Goal: Task Accomplishment & Management: Use online tool/utility

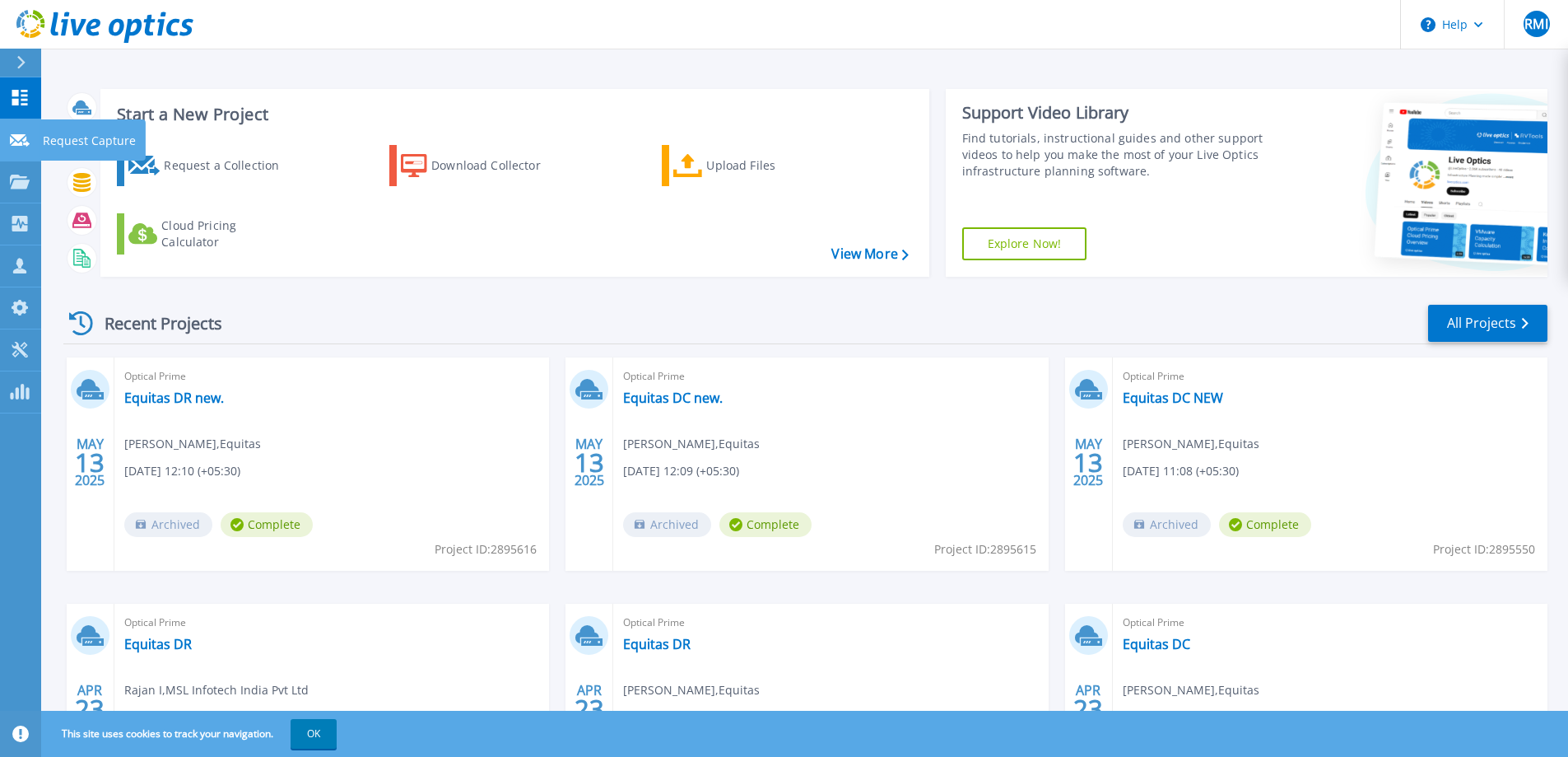
click at [21, 135] on icon at bounding box center [19, 140] width 20 height 12
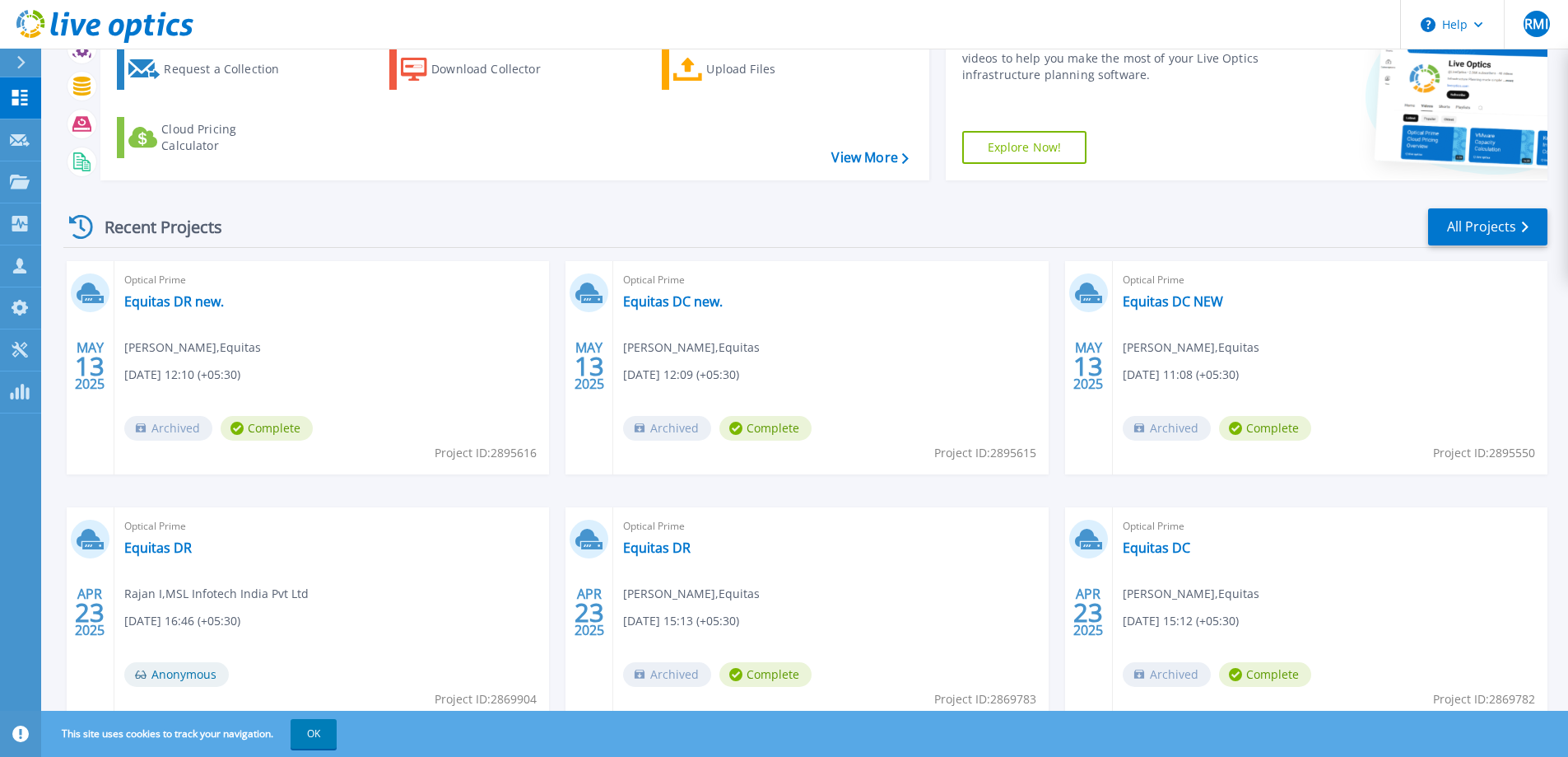
scroll to position [155, 0]
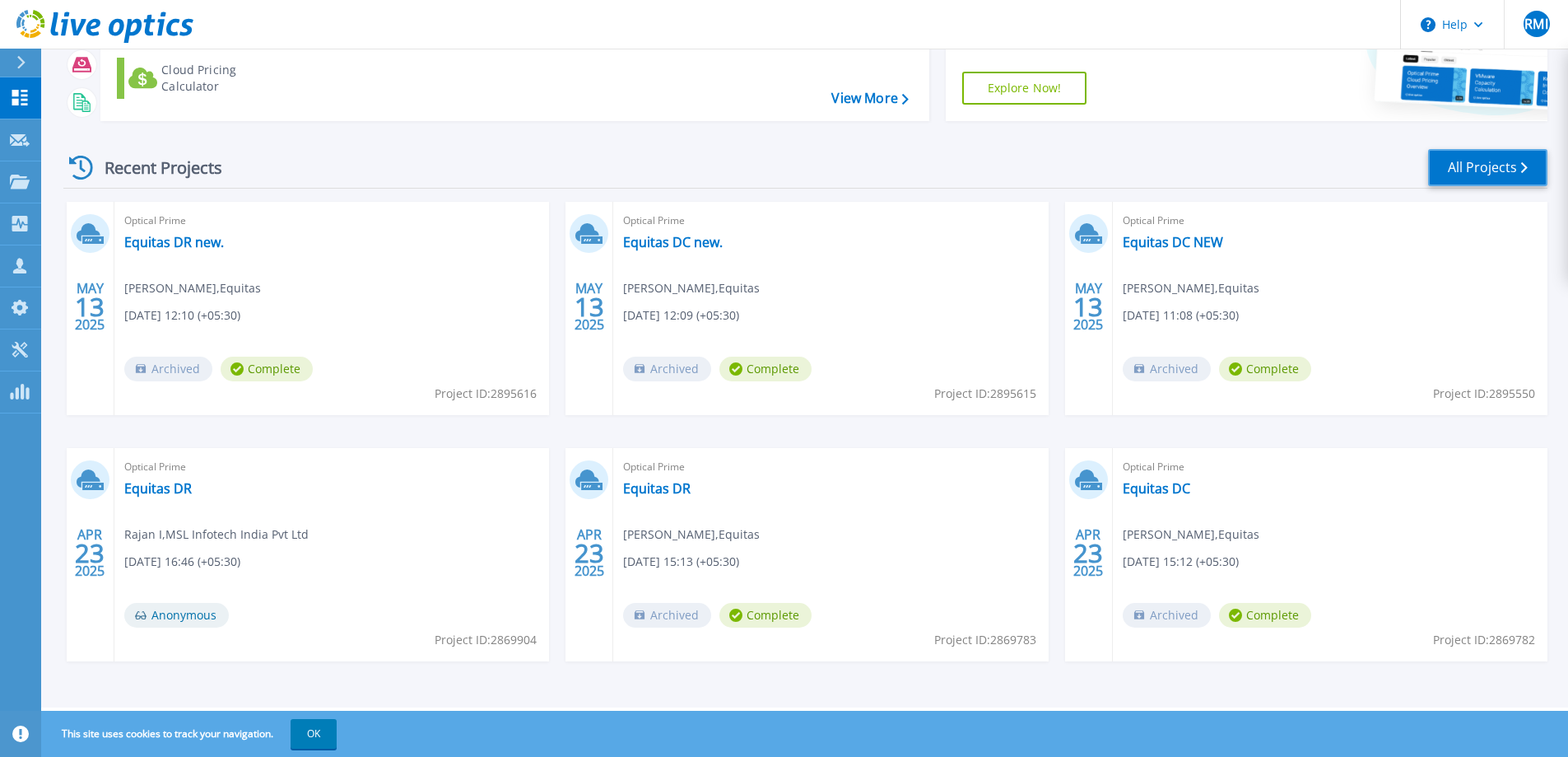
click at [1474, 171] on link "All Projects" at bounding box center [1488, 167] width 119 height 37
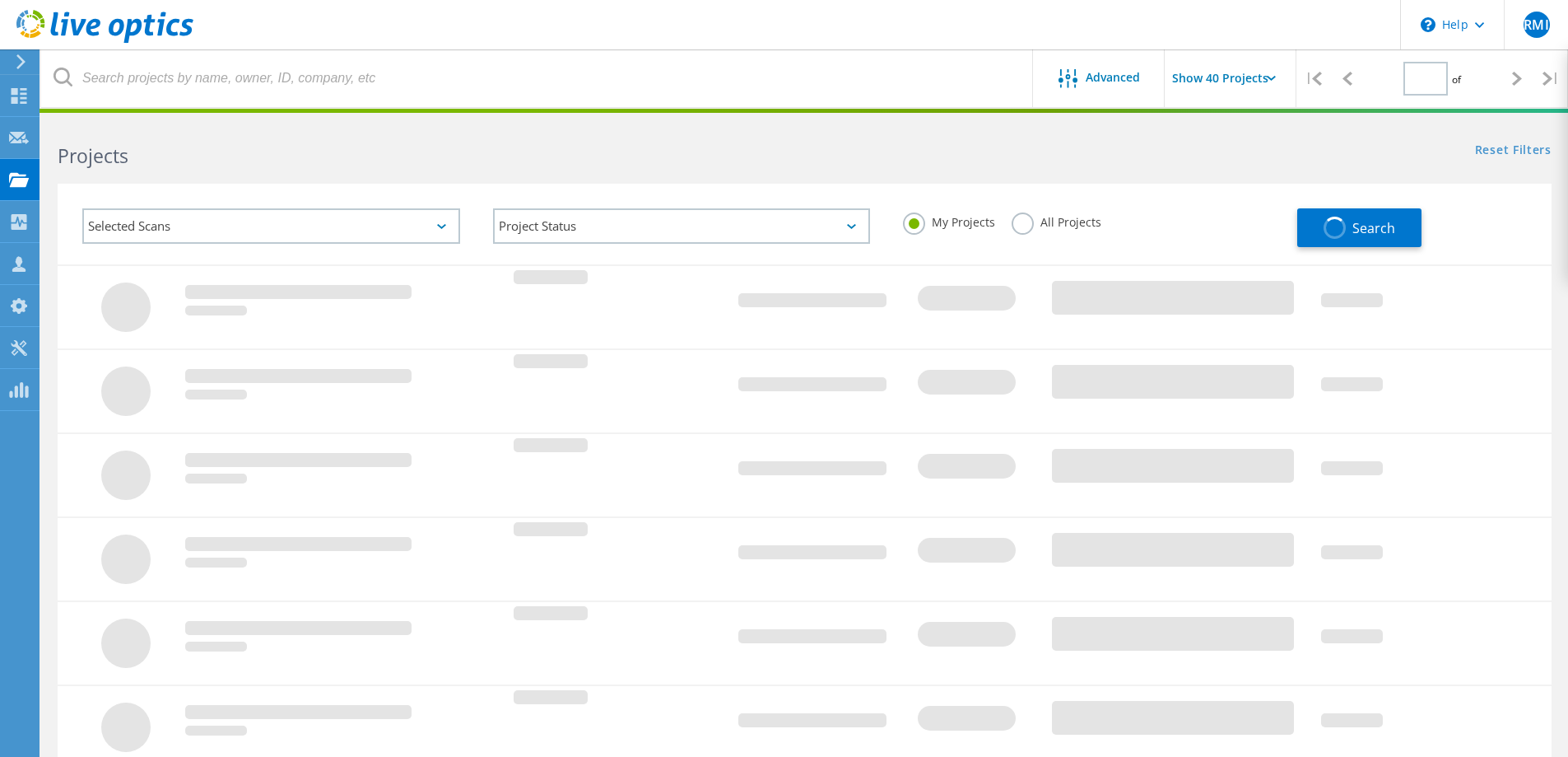
type input "1"
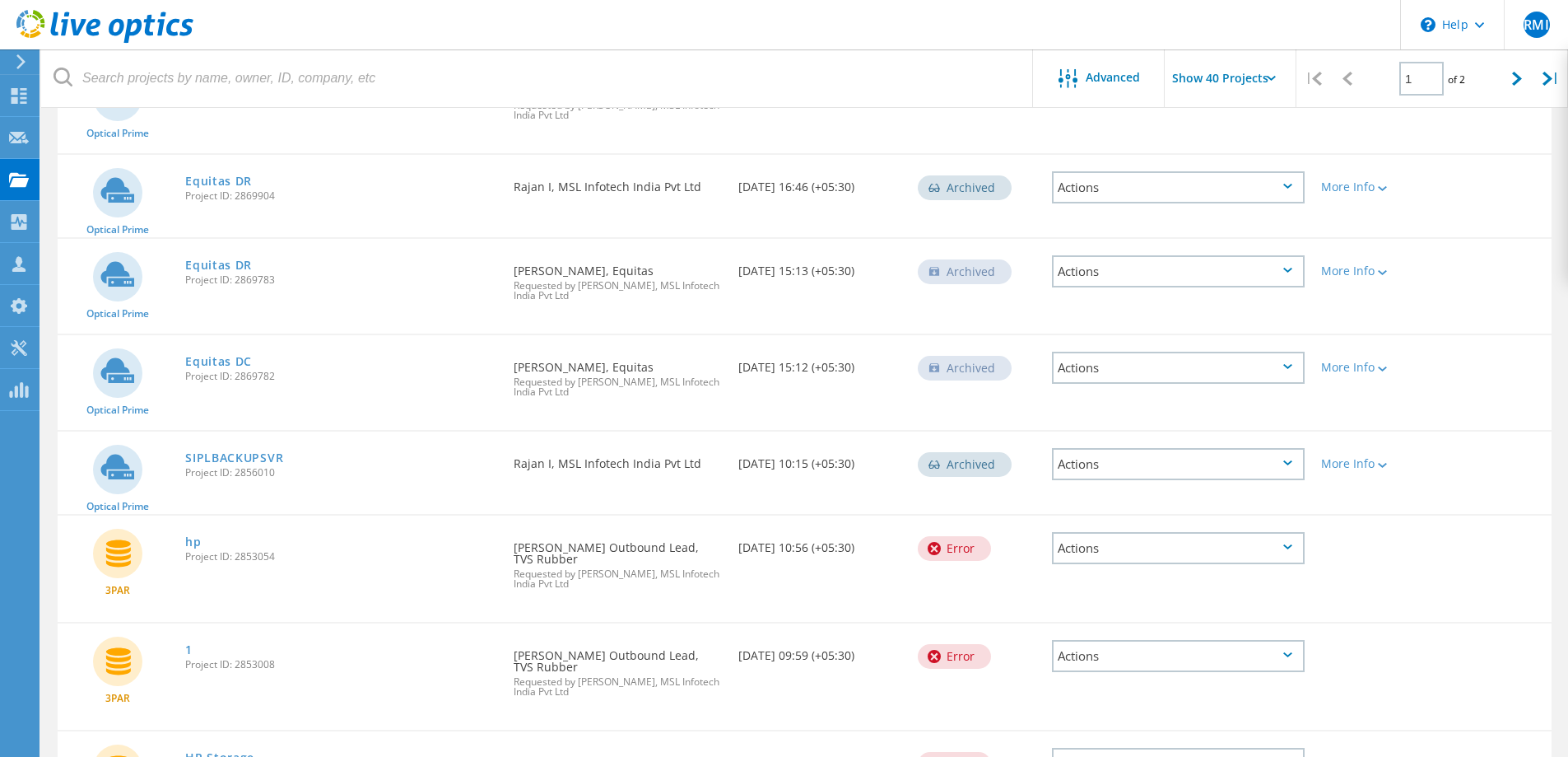
scroll to position [576, 0]
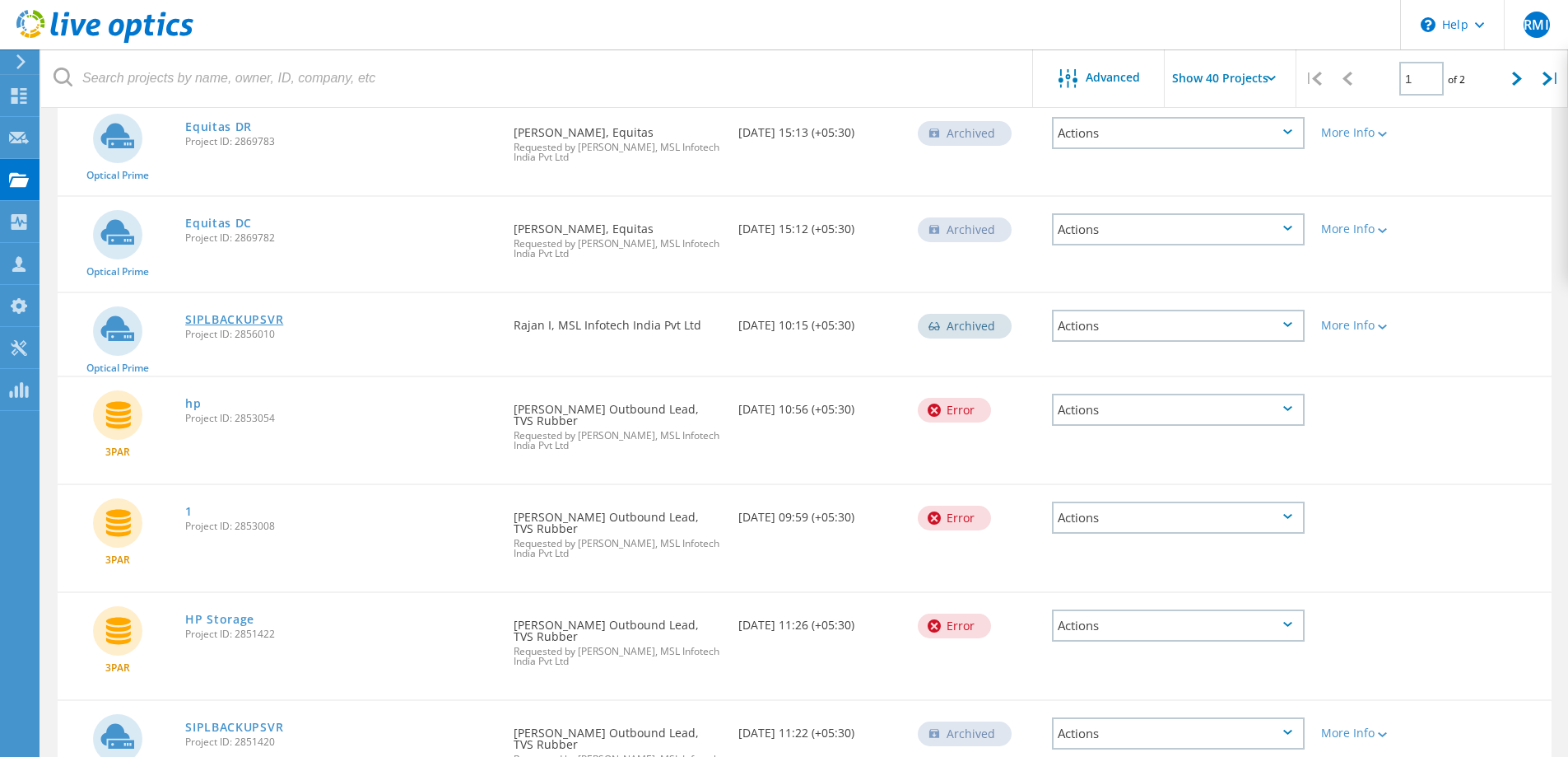
click at [232, 322] on link "SIPLBACKUPSVR" at bounding box center [234, 319] width 98 height 11
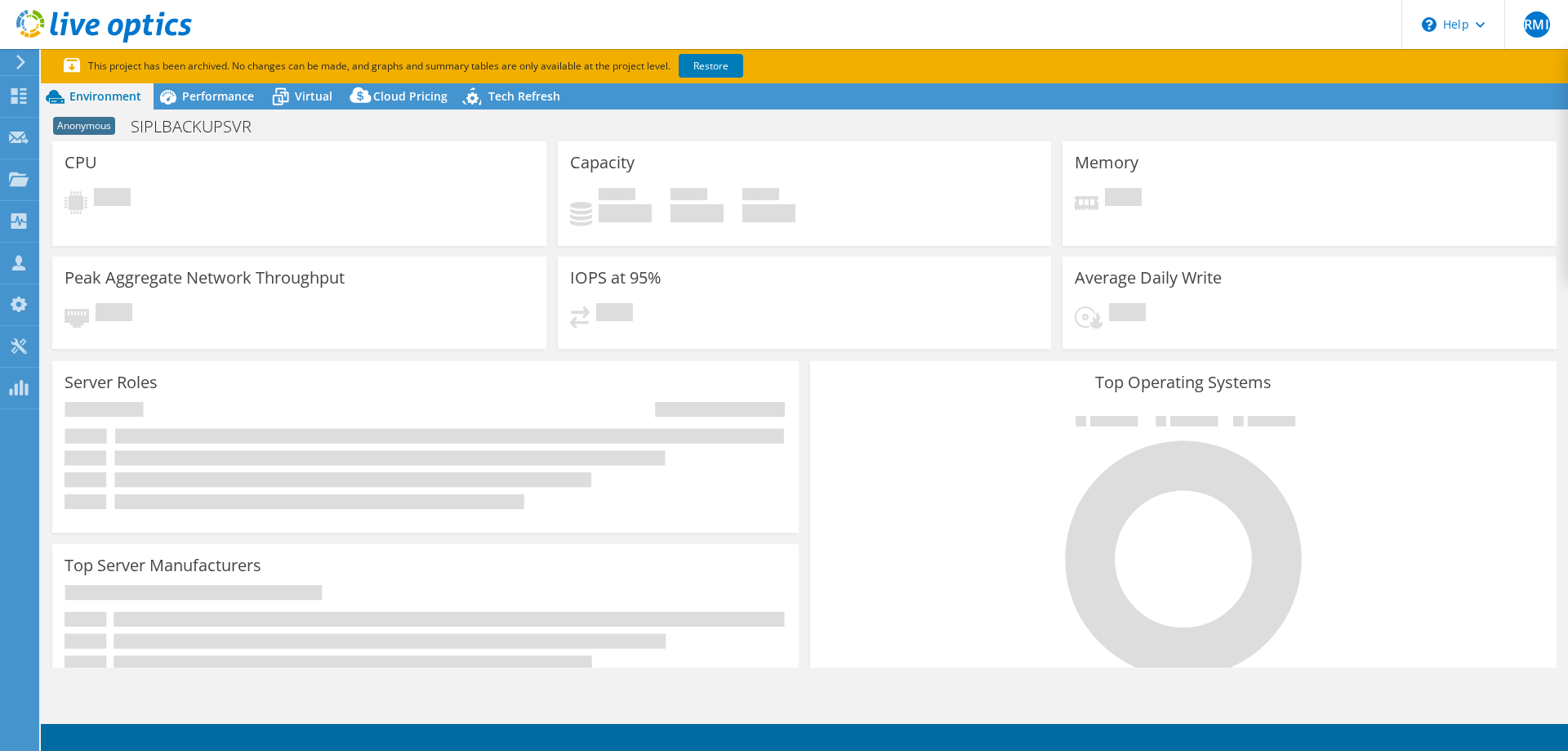
select select "USD"
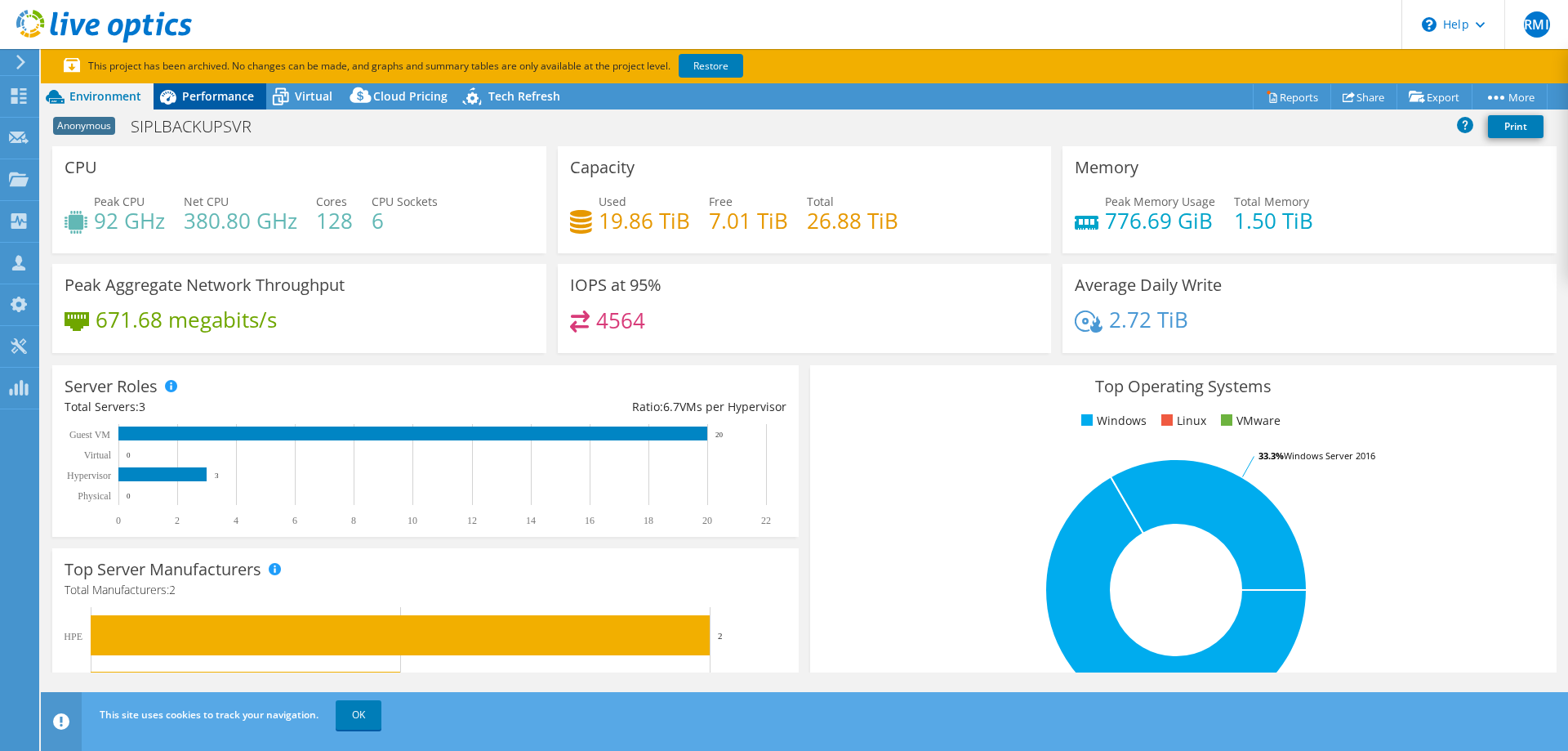
click at [198, 96] on span "Performance" at bounding box center [218, 96] width 71 height 16
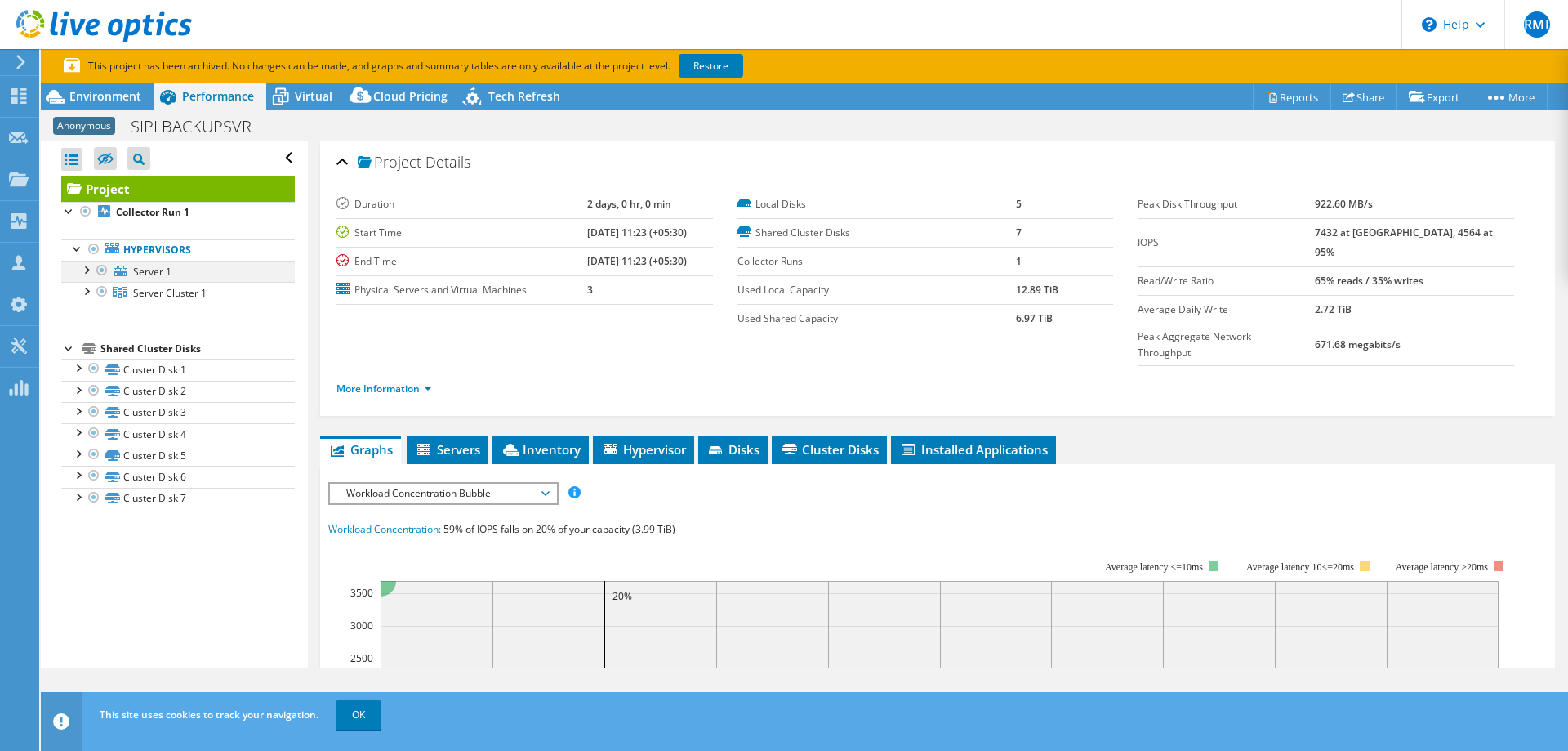
click at [85, 270] on div at bounding box center [85, 268] width 16 height 16
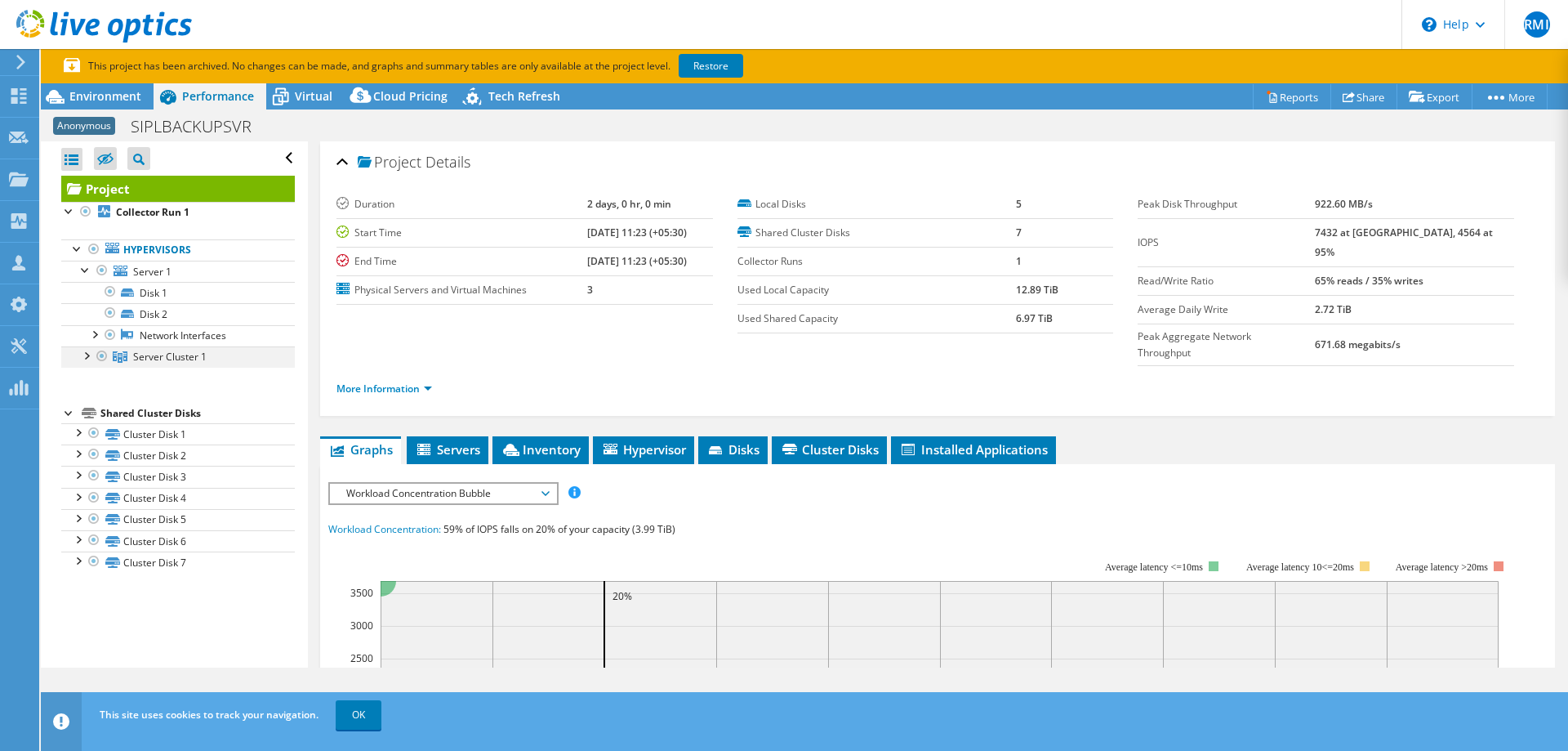
click at [87, 357] on div at bounding box center [85, 354] width 16 height 16
click at [164, 354] on span "Server Cluster 1" at bounding box center [170, 356] width 73 height 14
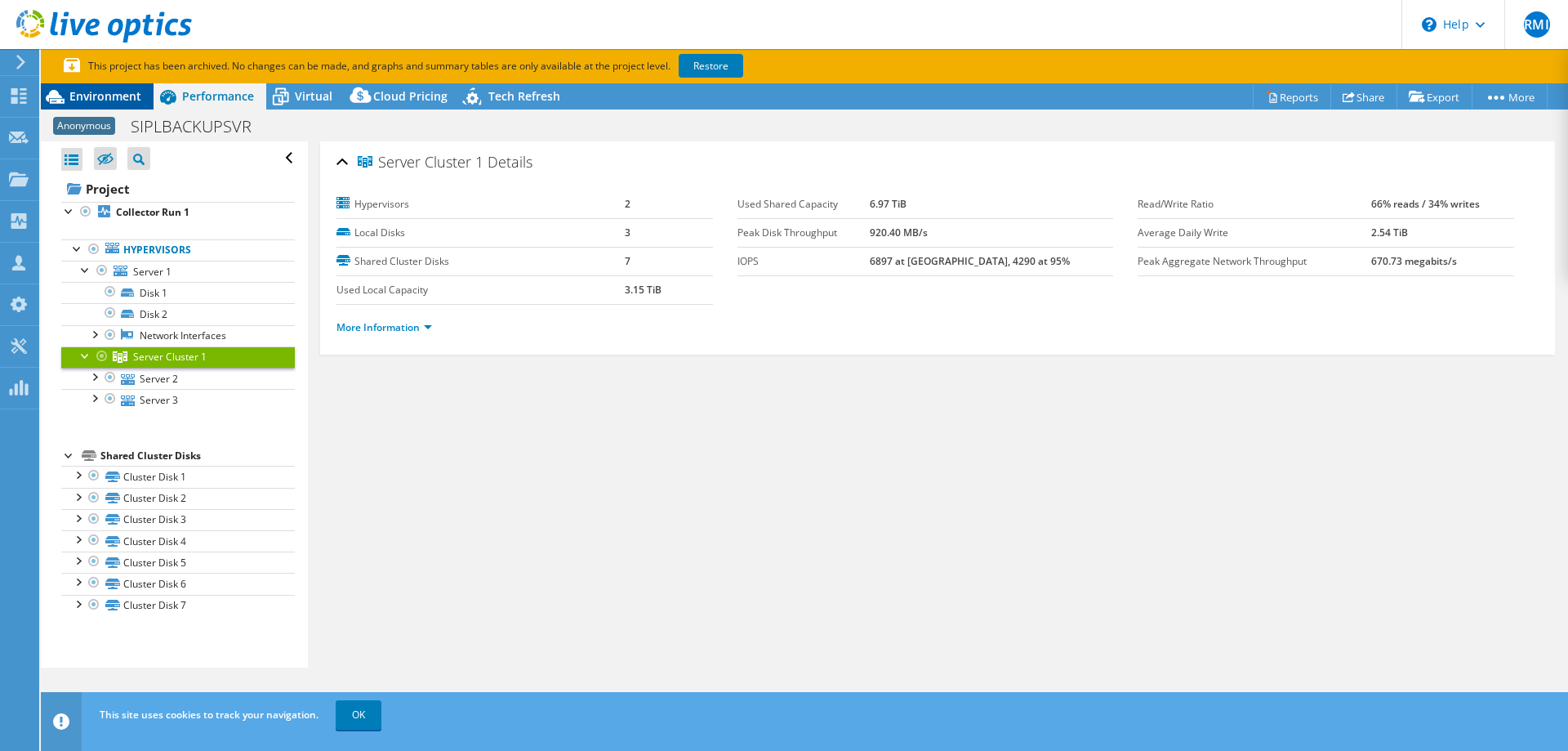
click at [122, 103] on span "Environment" at bounding box center [105, 96] width 71 height 16
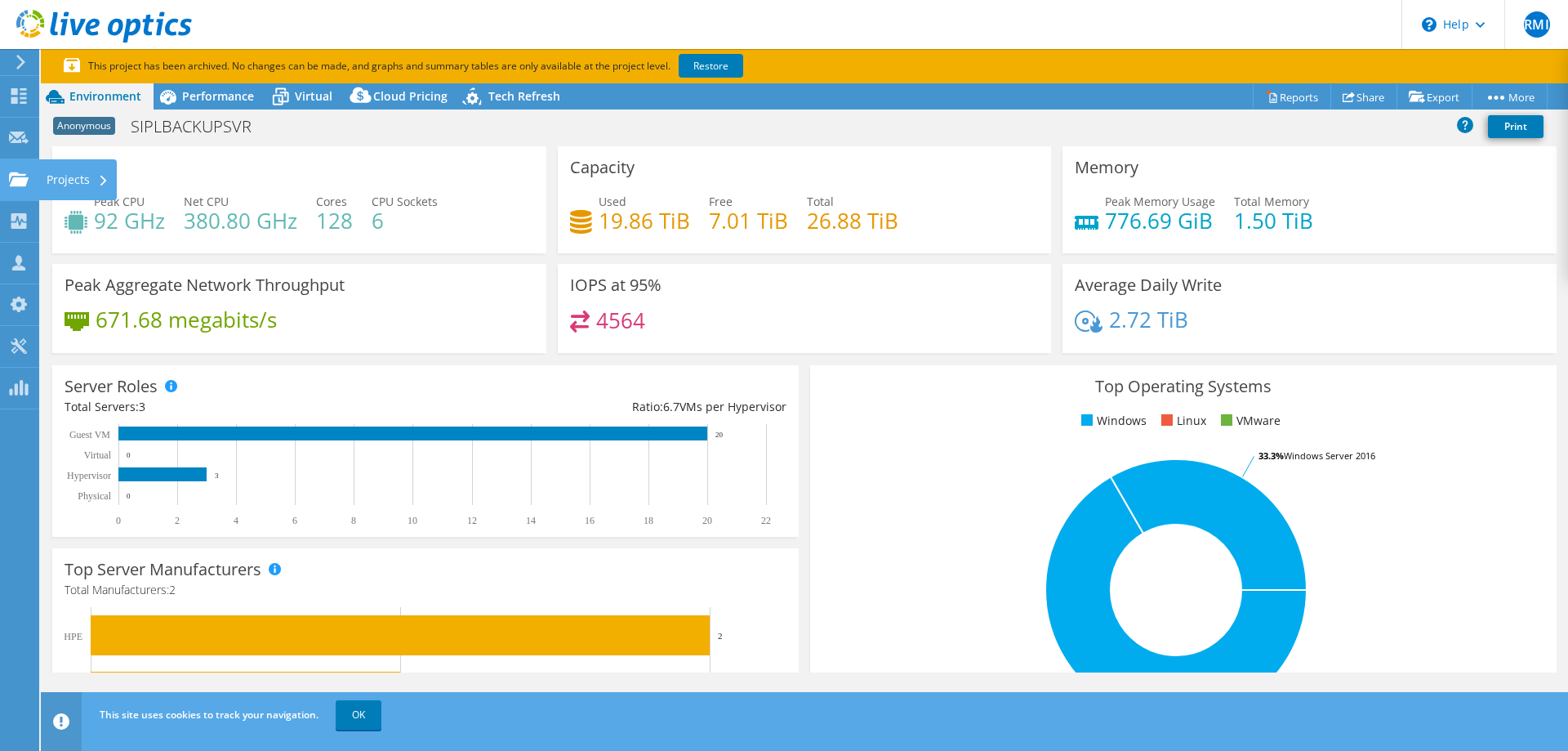
click at [92, 176] on div "Projects" at bounding box center [77, 179] width 78 height 40
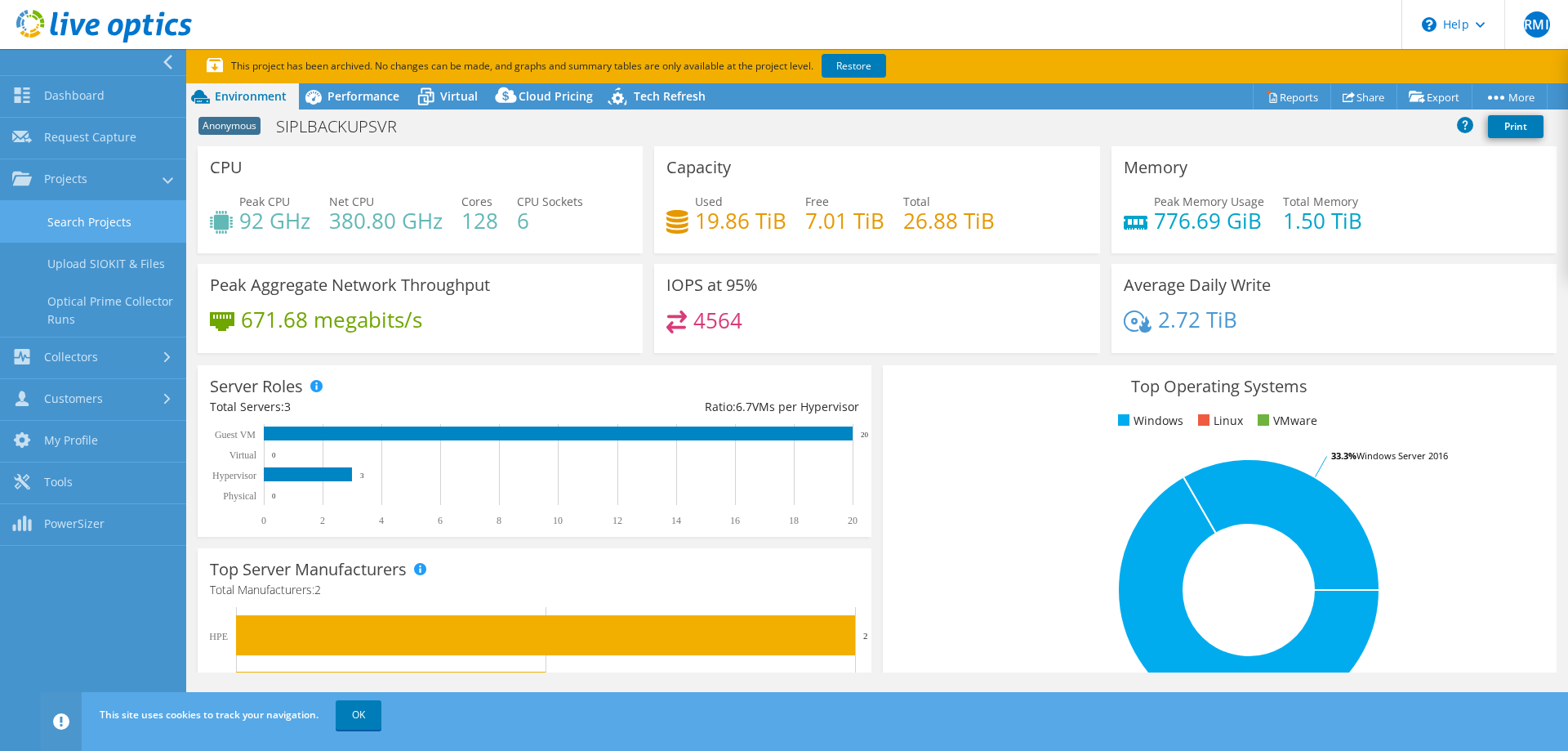
click at [90, 220] on link "Search Projects" at bounding box center [93, 222] width 186 height 41
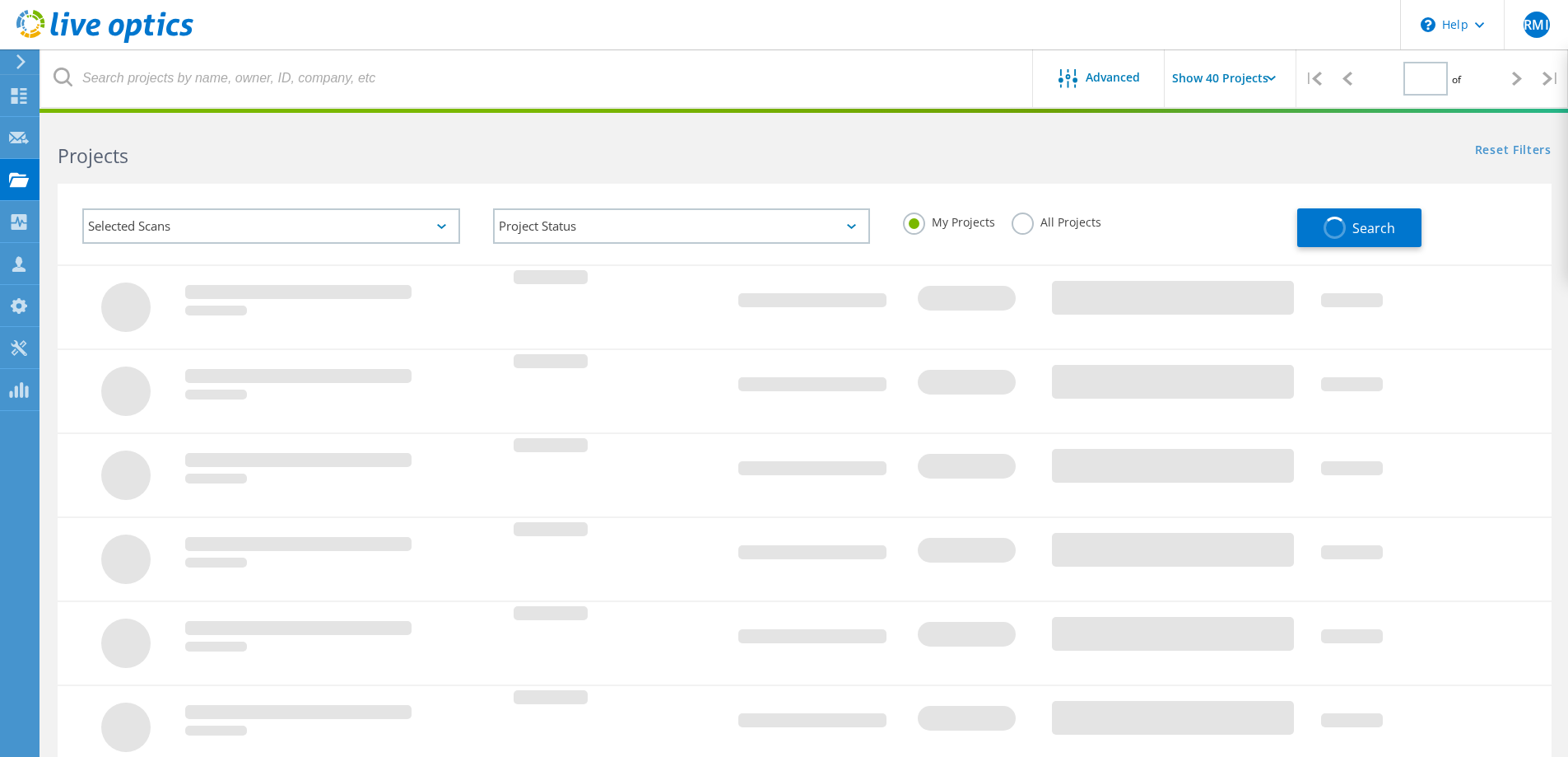
type input "1"
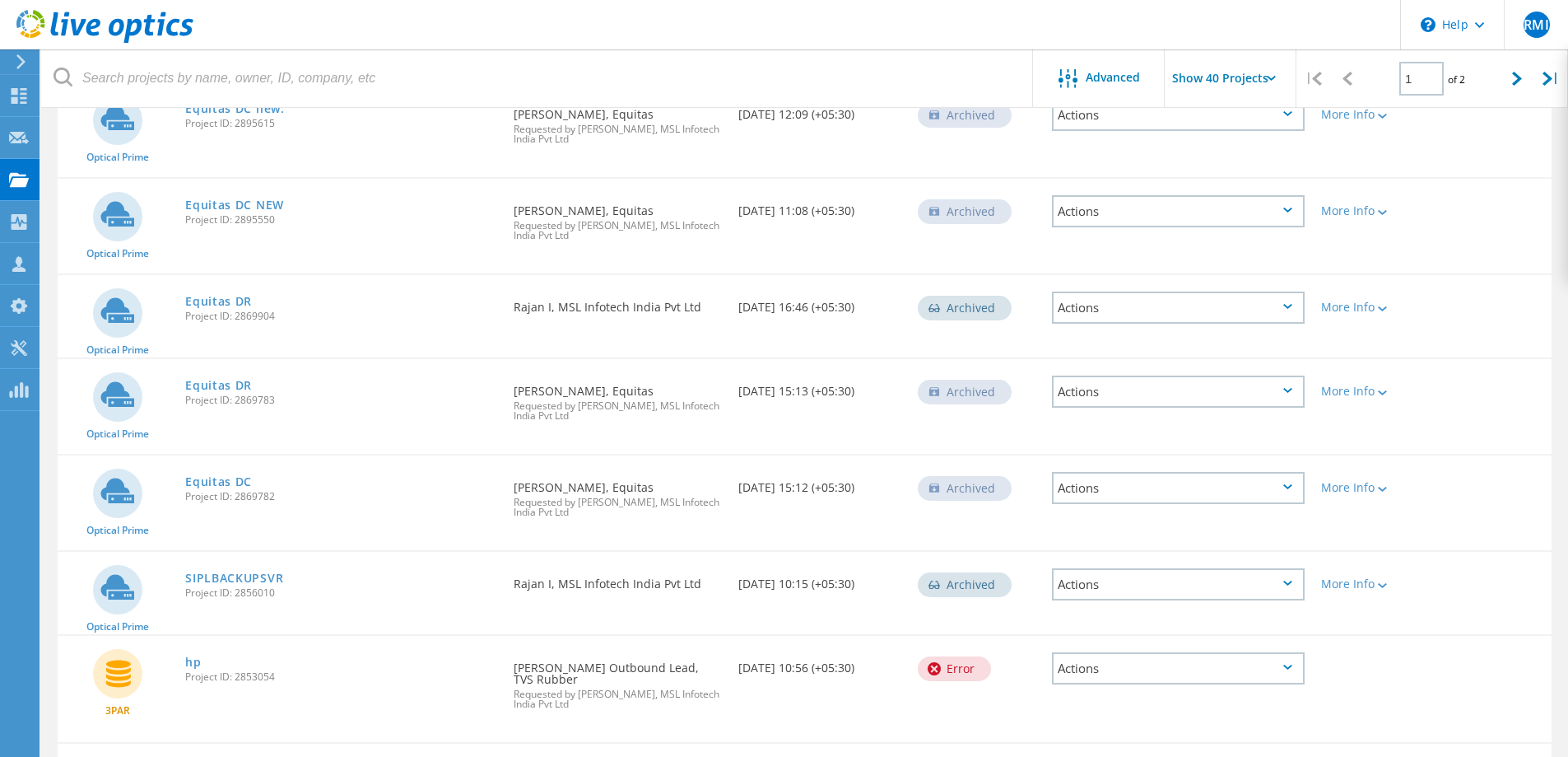
scroll to position [412, 0]
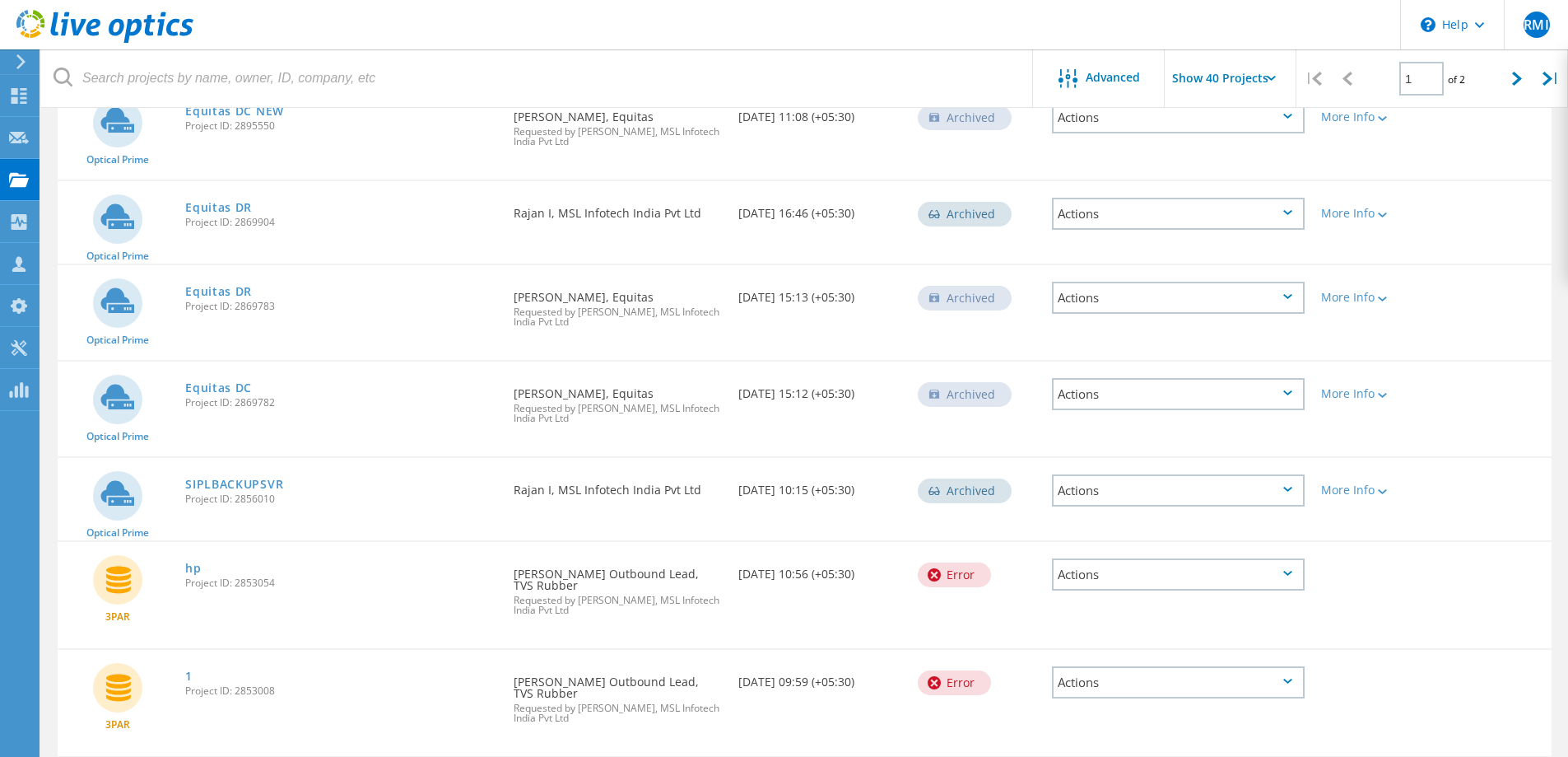
click at [1254, 492] on div "Actions" at bounding box center [1178, 491] width 253 height 32
click at [1117, 490] on div "Share" at bounding box center [1178, 490] width 249 height 26
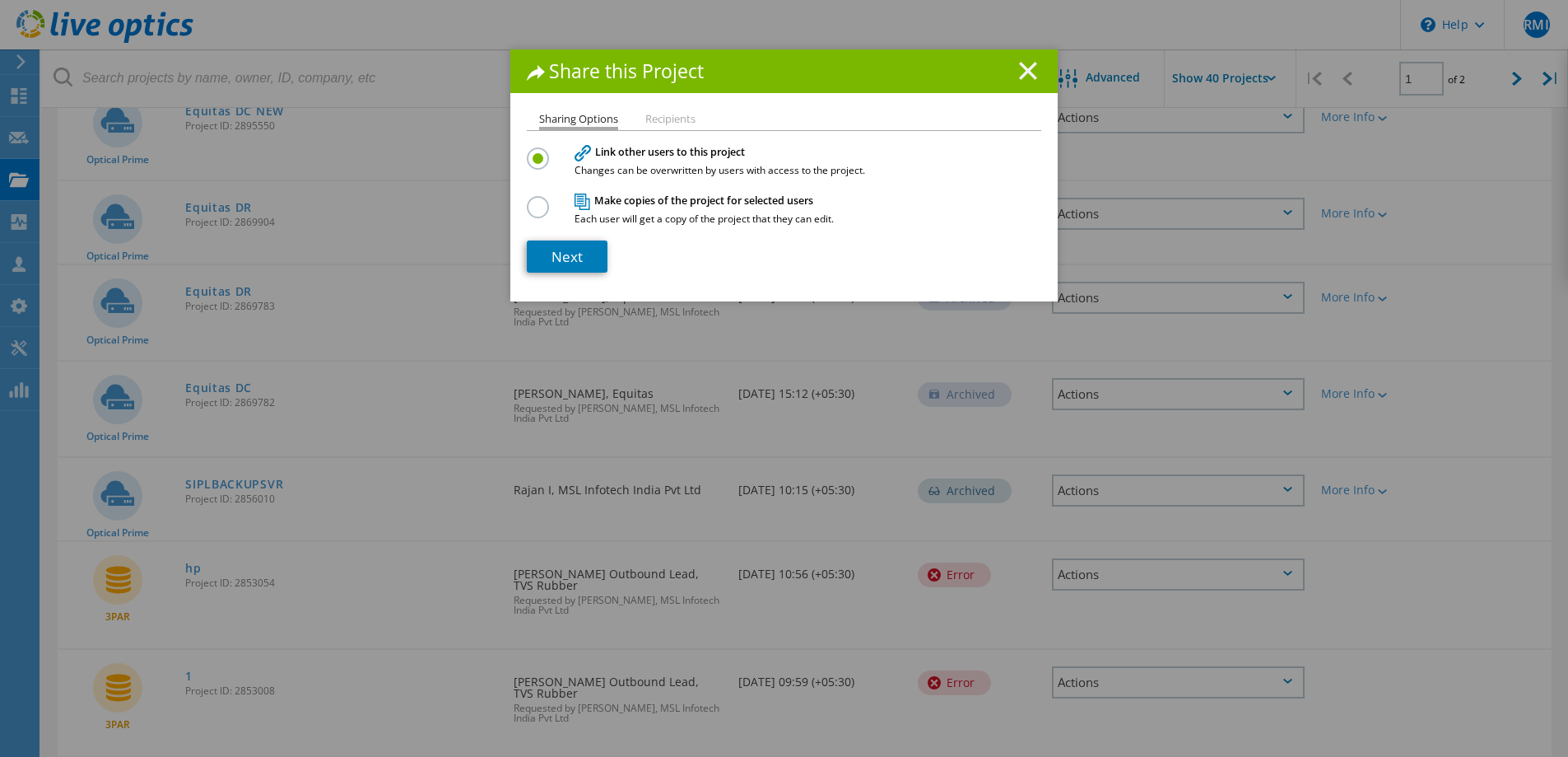
click at [1023, 78] on icon at bounding box center [1027, 70] width 18 height 18
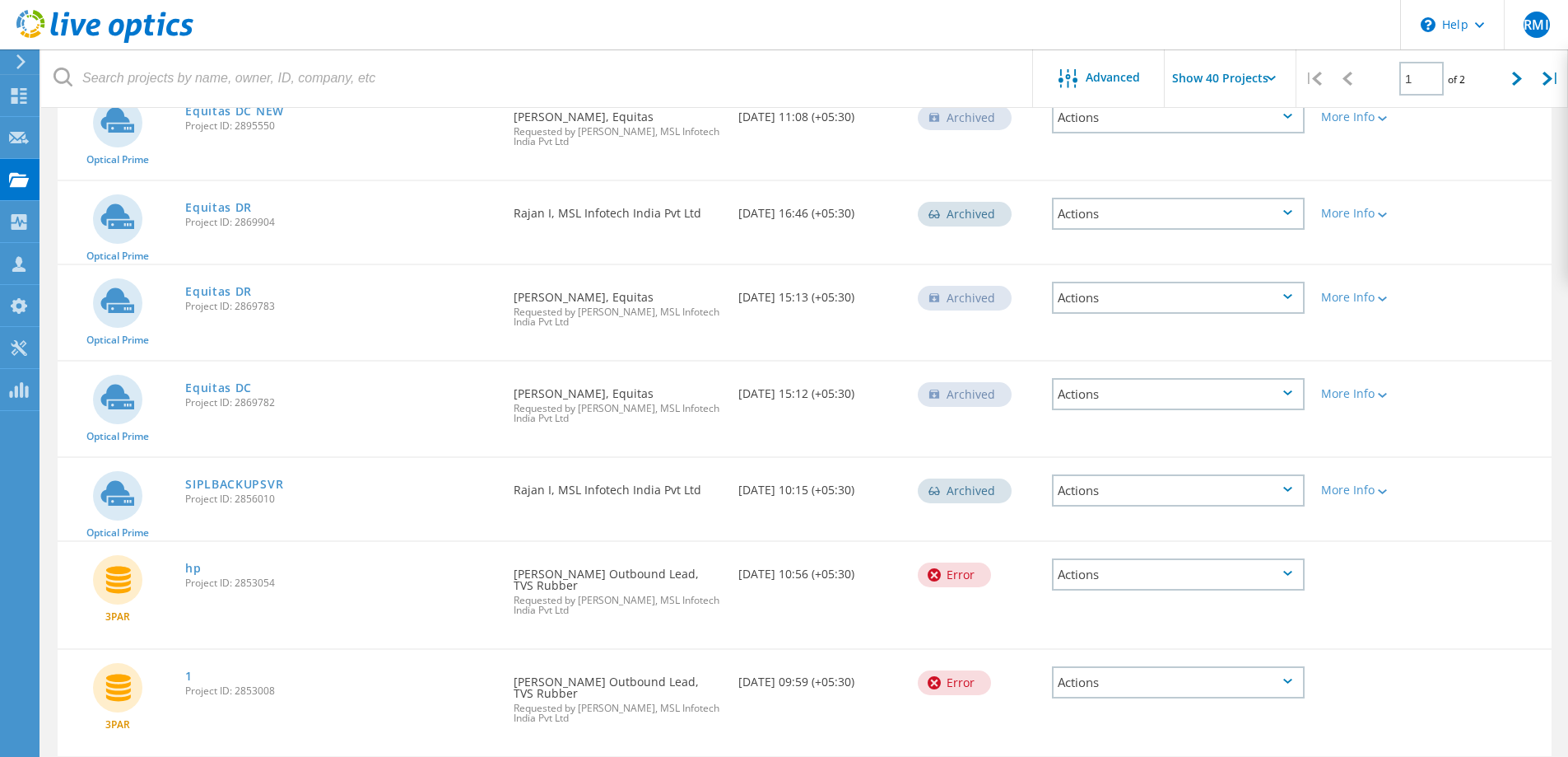
click at [1089, 483] on div "Actions" at bounding box center [1178, 491] width 253 height 32
click at [1109, 466] on div "Project Details" at bounding box center [1178, 464] width 249 height 26
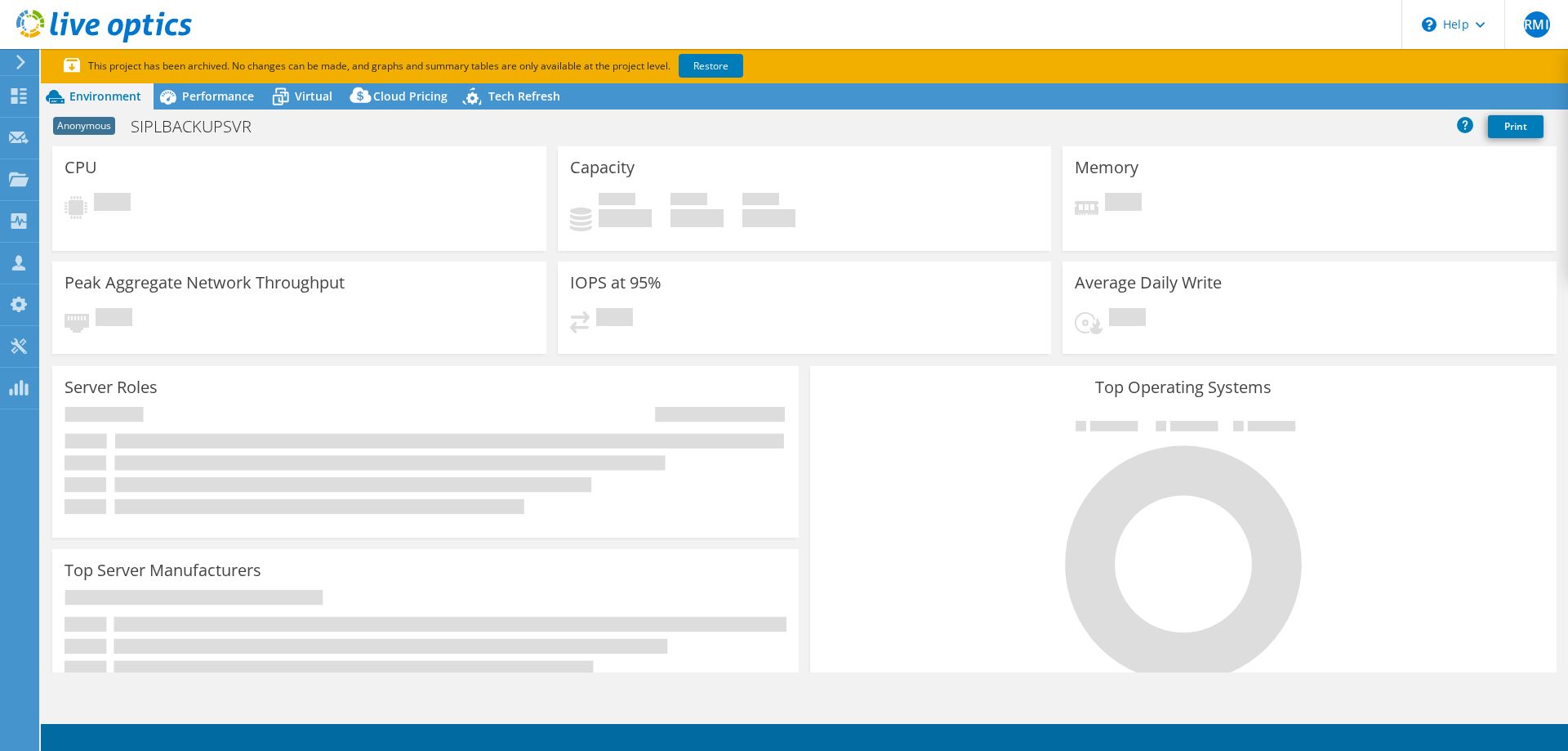
select select "USD"
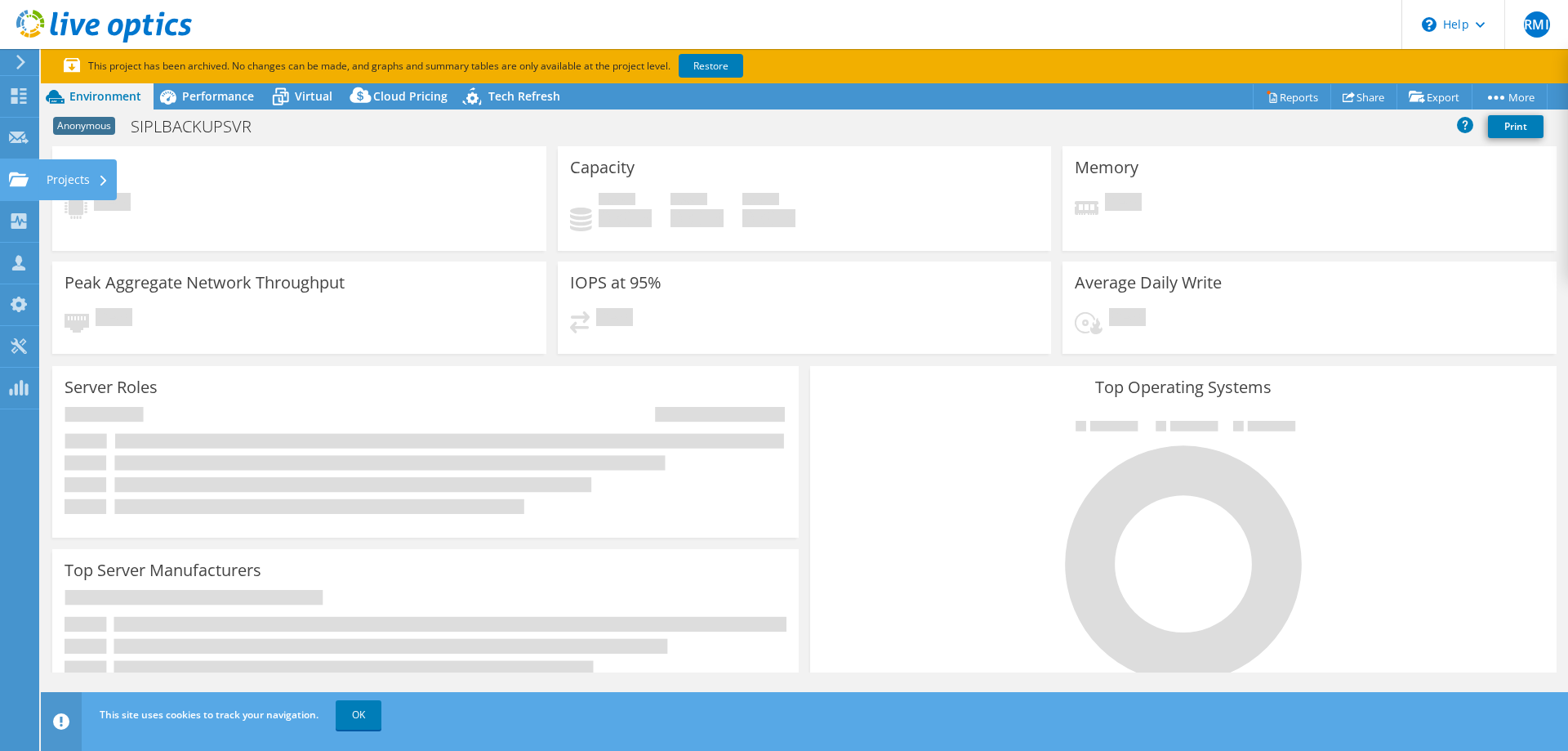
click at [20, 172] on icon at bounding box center [19, 180] width 20 height 16
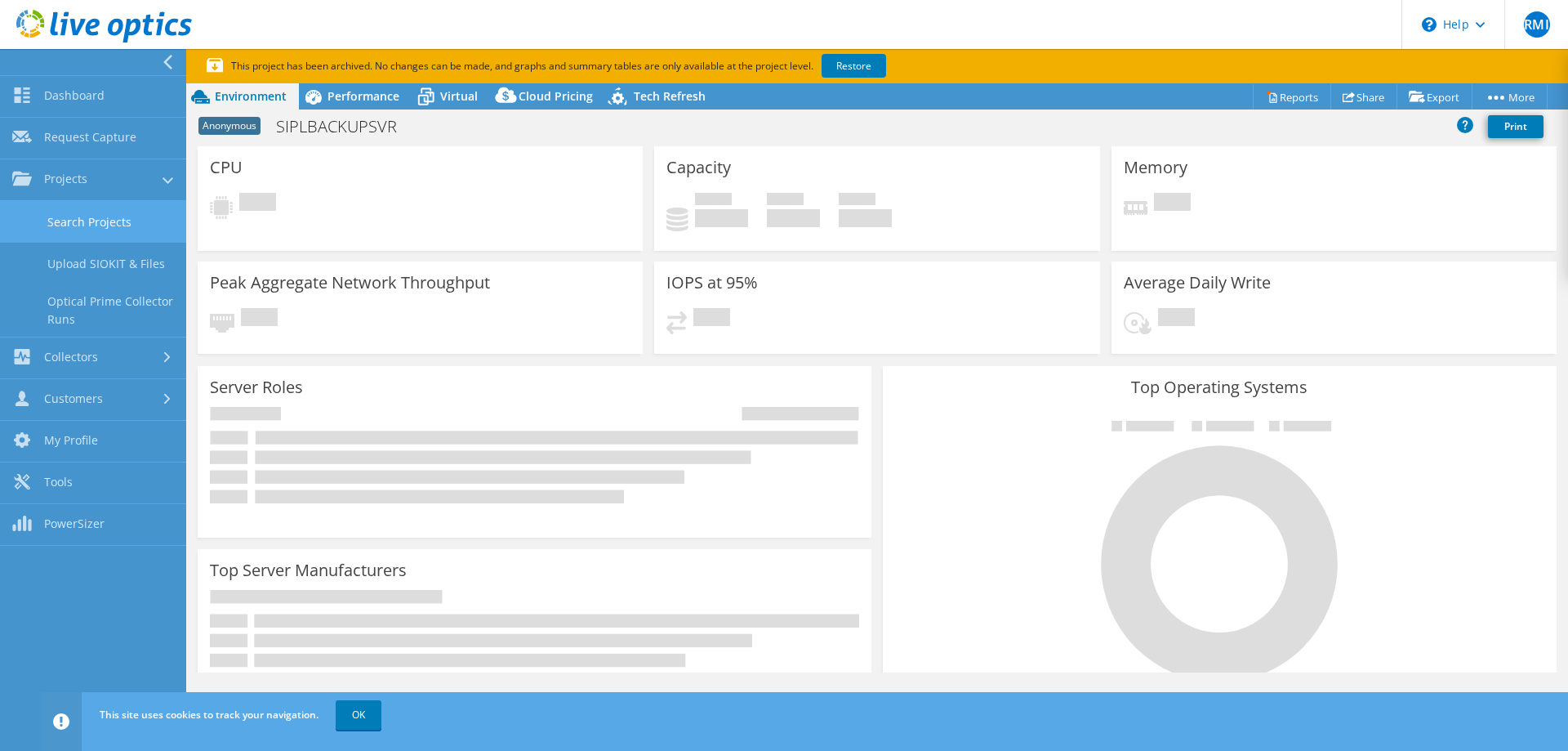
click at [92, 209] on link "Search Projects" at bounding box center [93, 222] width 186 height 41
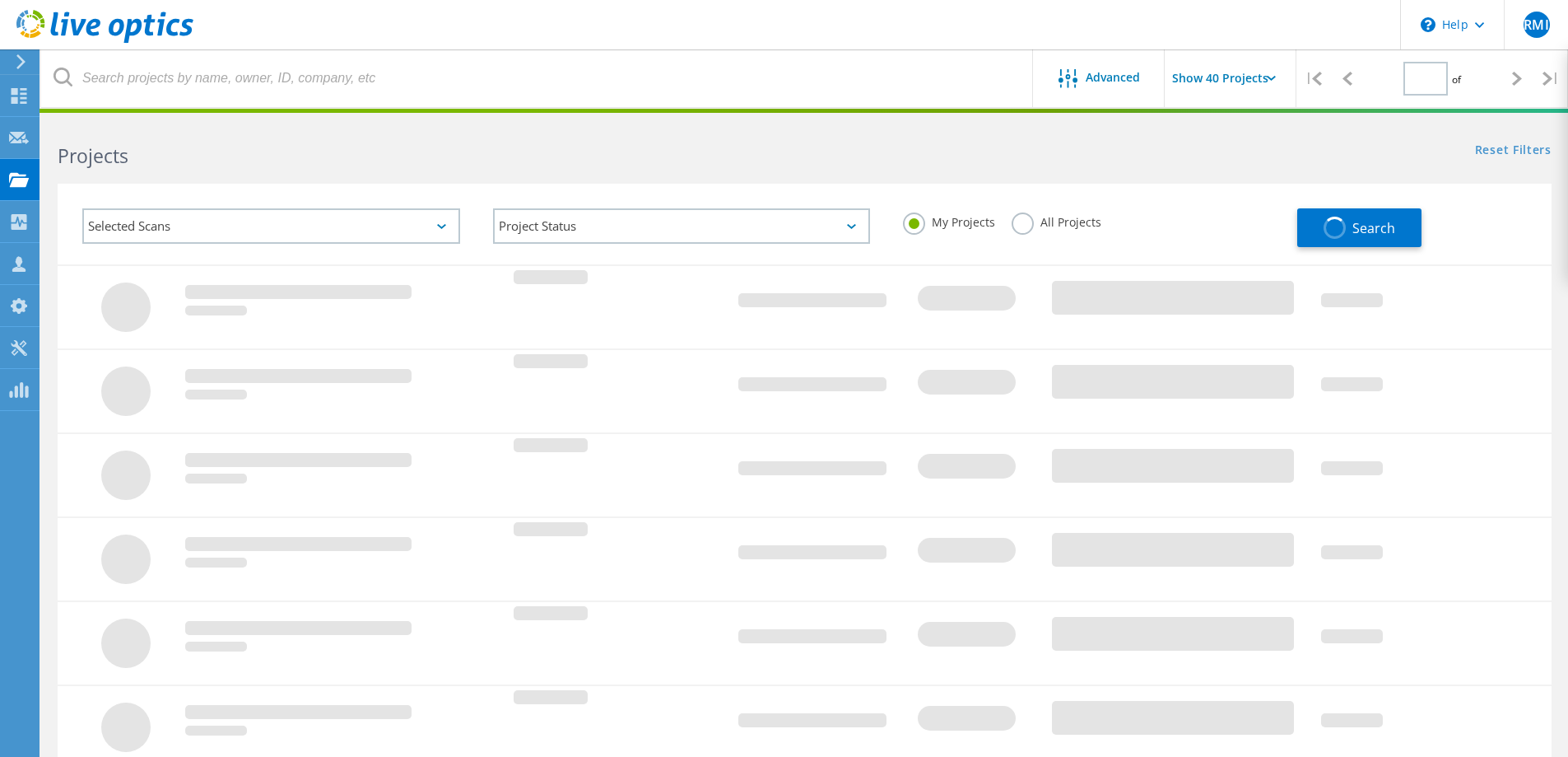
type input "1"
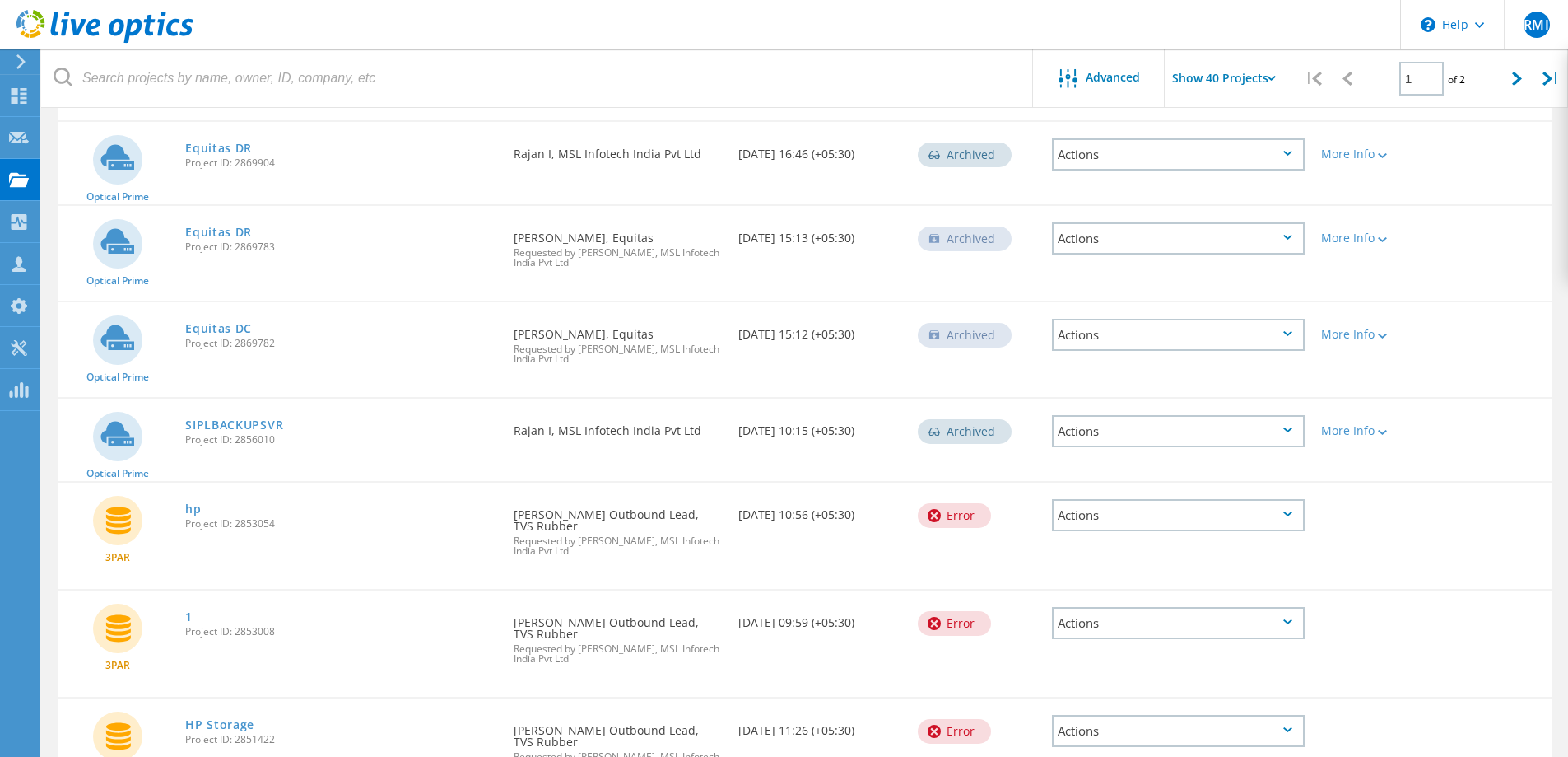
scroll to position [495, 0]
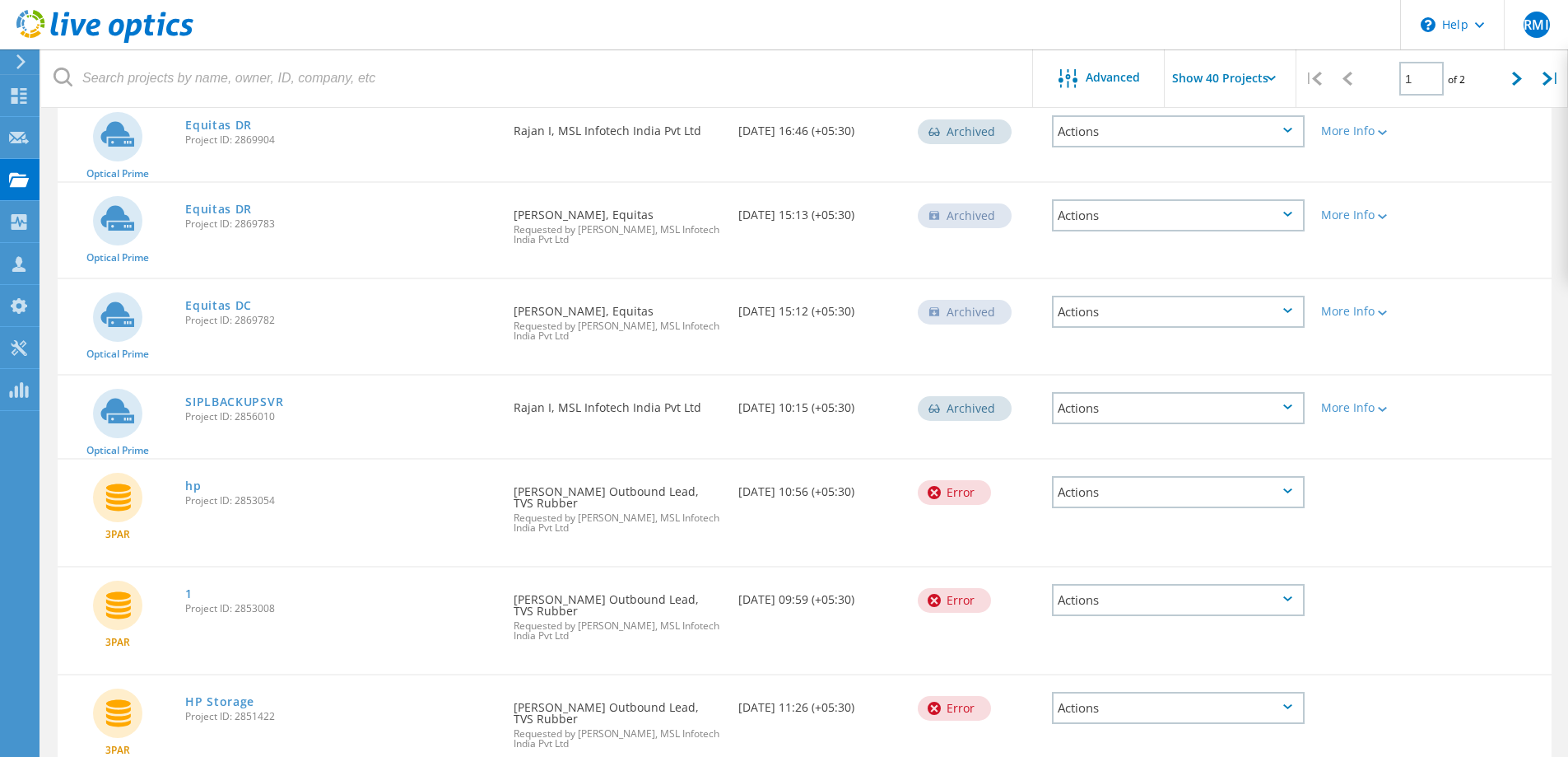
click at [1183, 403] on div "Actions" at bounding box center [1178, 408] width 253 height 32
click at [1118, 358] on div "View Project" at bounding box center [1178, 356] width 249 height 26
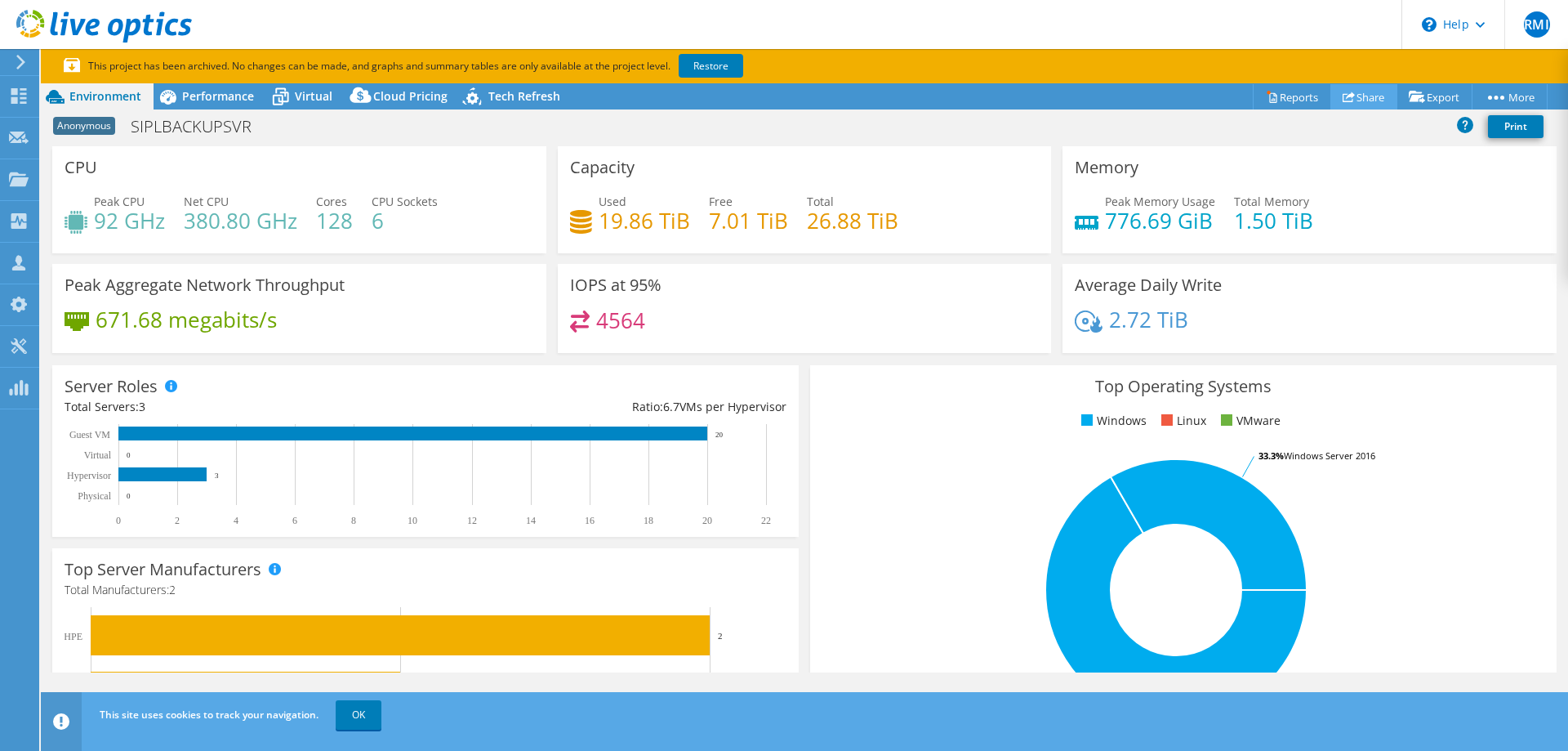
click at [1343, 94] on use at bounding box center [1348, 96] width 12 height 10
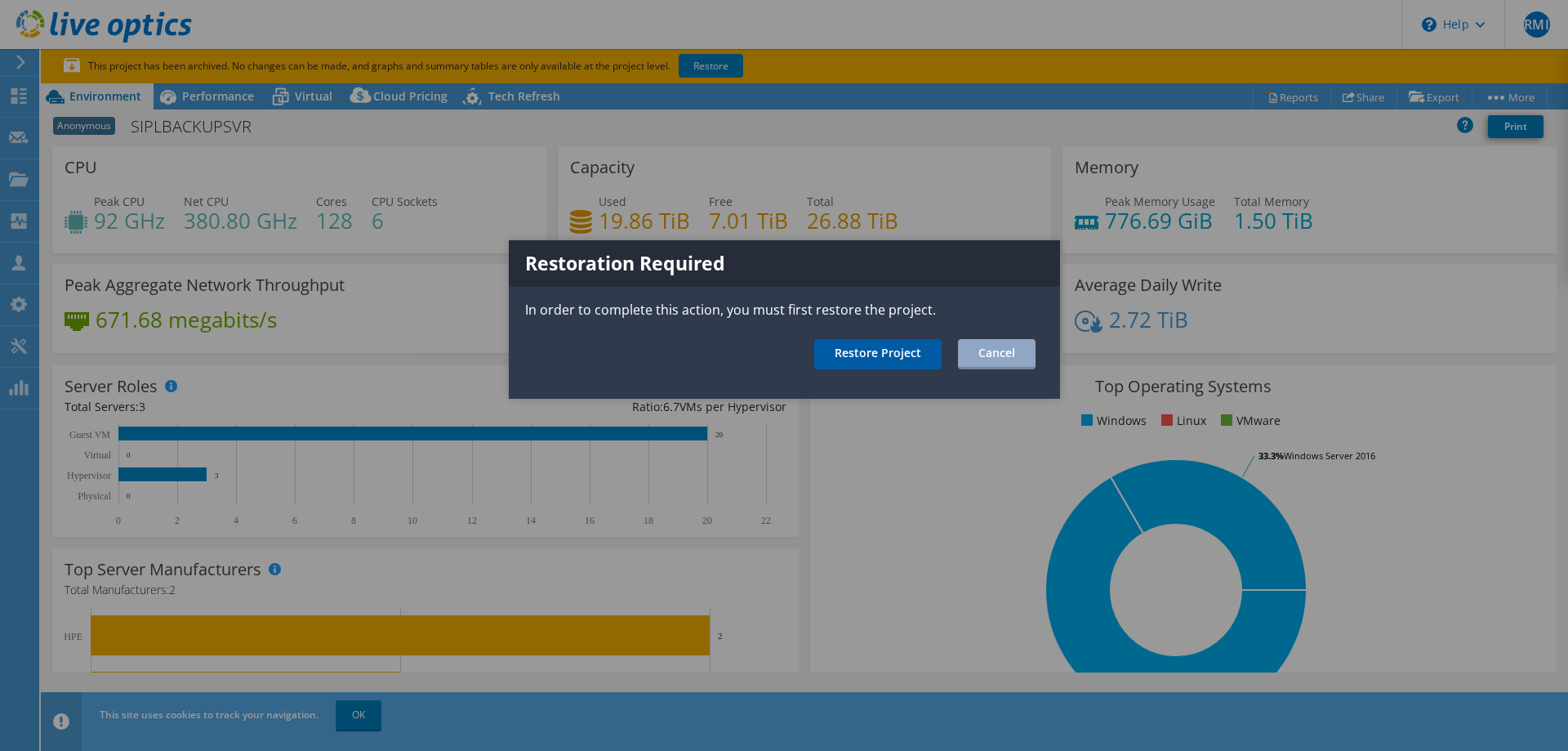
click at [893, 359] on link "Restore Project" at bounding box center [878, 354] width 128 height 30
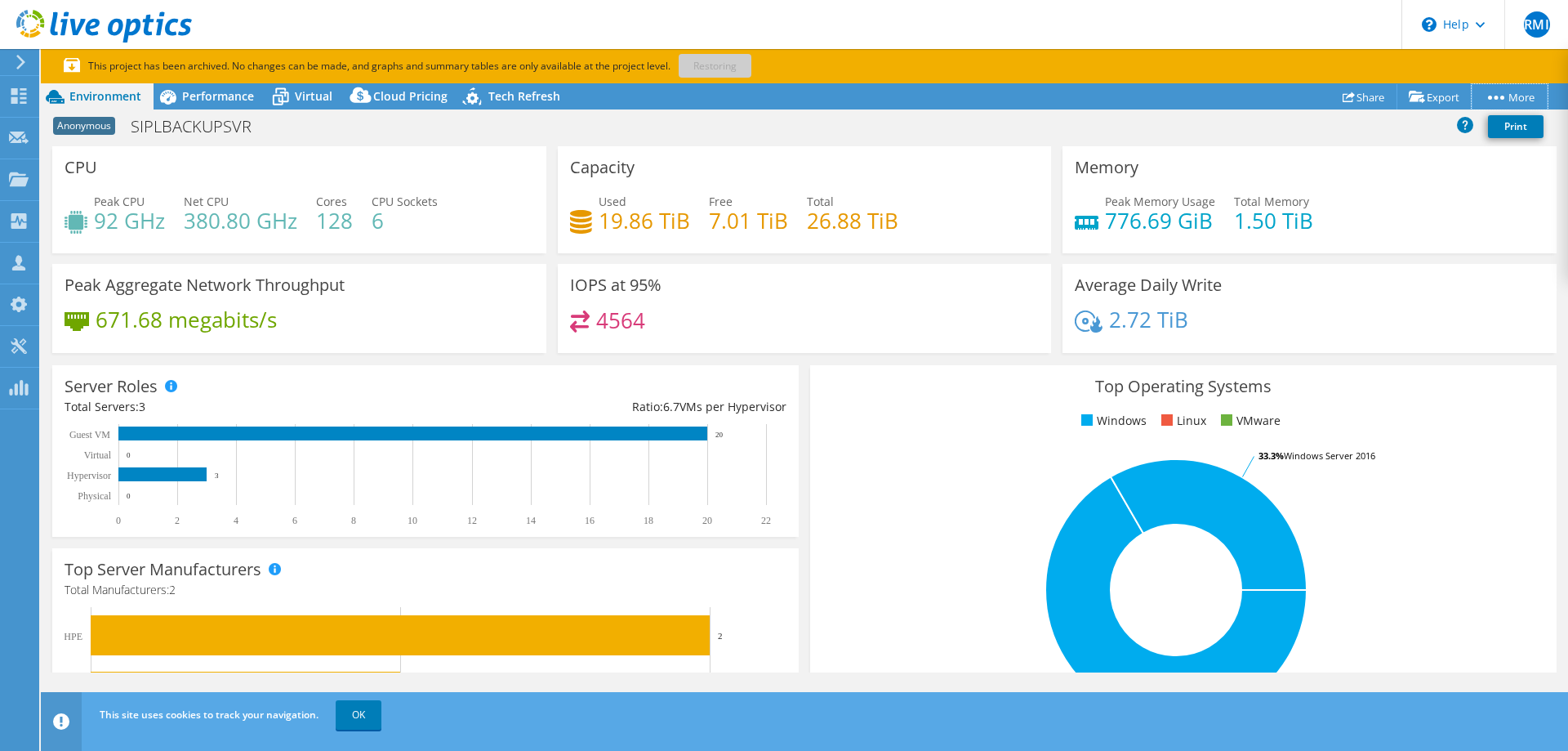
click at [1511, 97] on link "More" at bounding box center [1509, 97] width 76 height 25
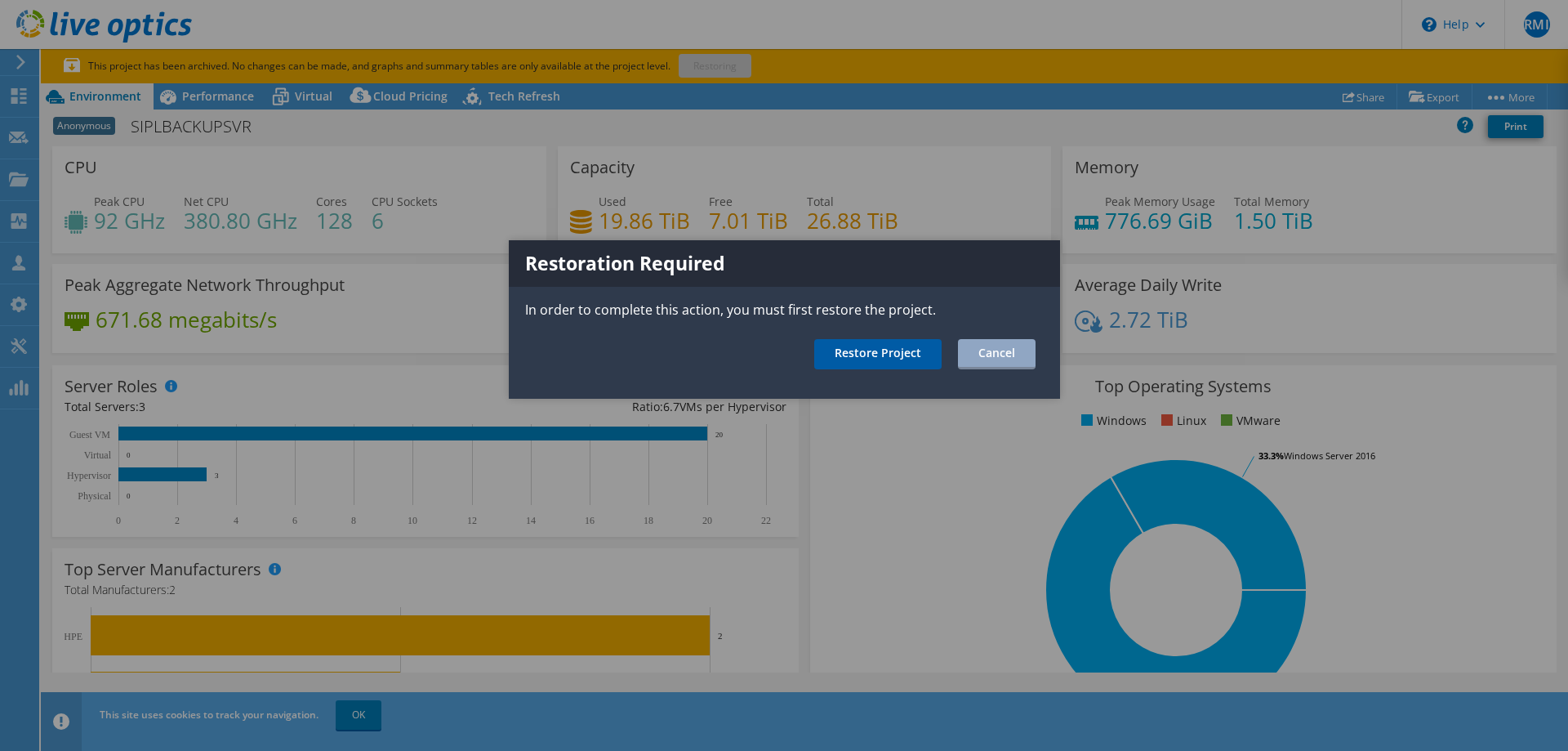
click at [902, 351] on link "Restore Project" at bounding box center [878, 354] width 128 height 30
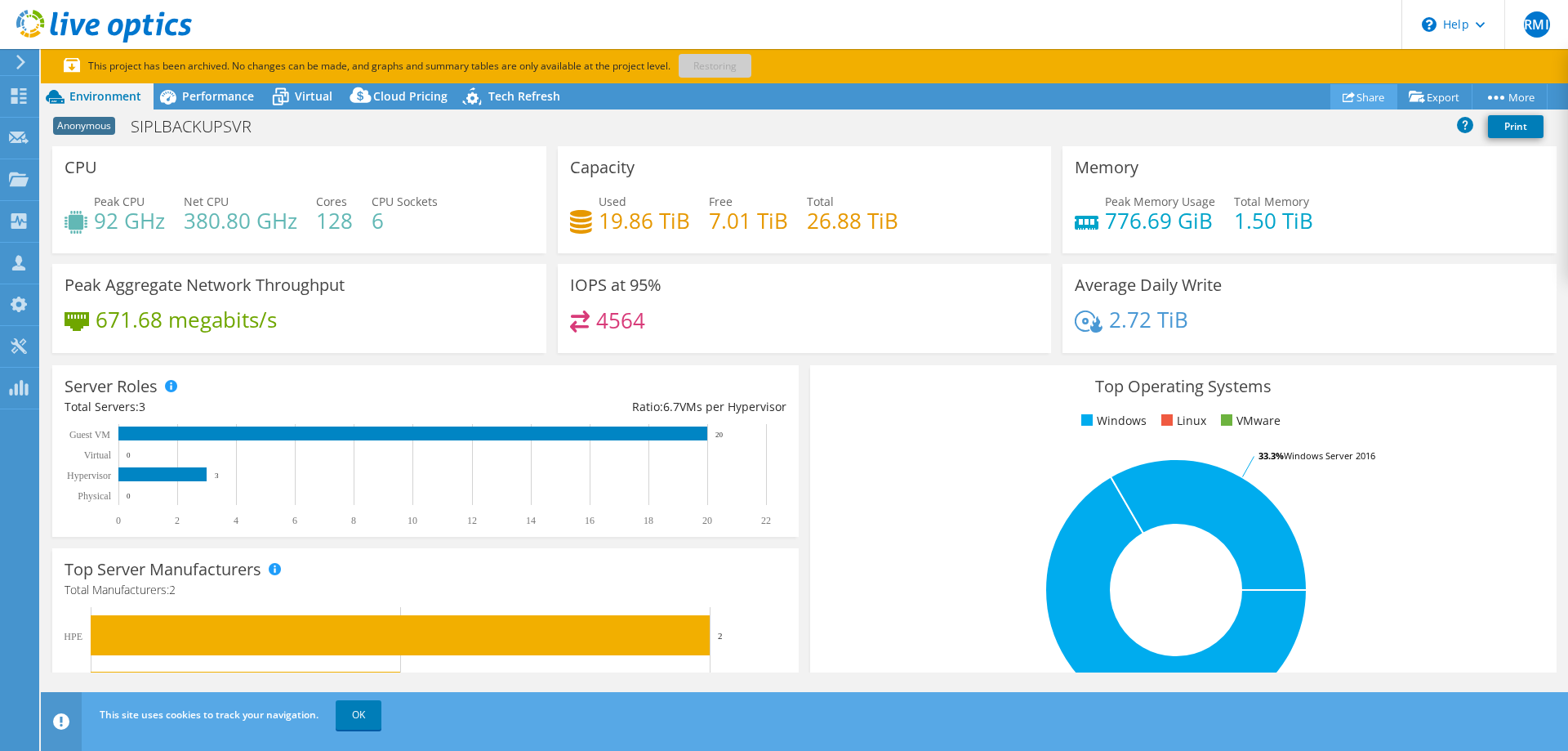
click at [1371, 97] on link "Share" at bounding box center [1363, 97] width 67 height 25
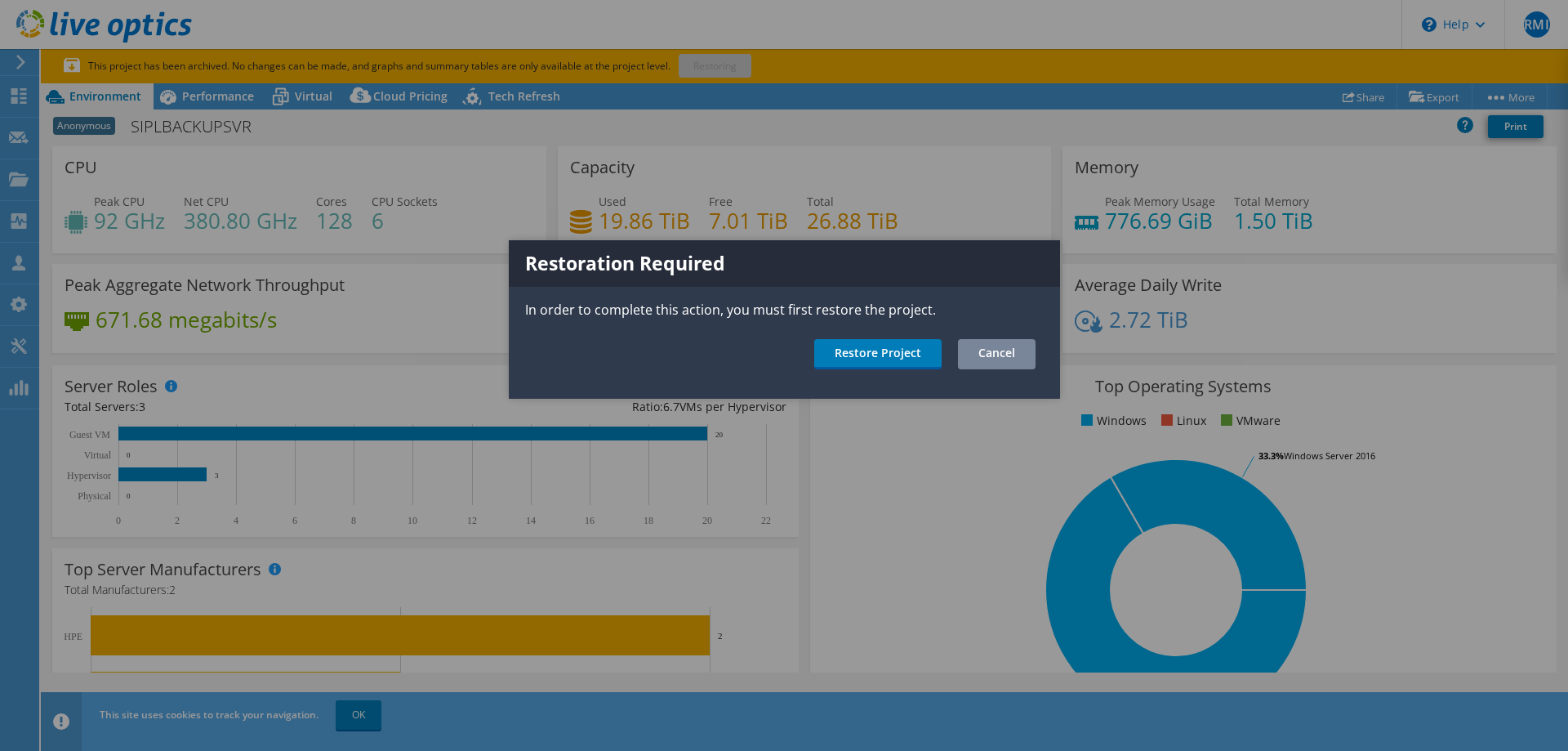
click at [1002, 359] on link "Cancel" at bounding box center [997, 354] width 78 height 30
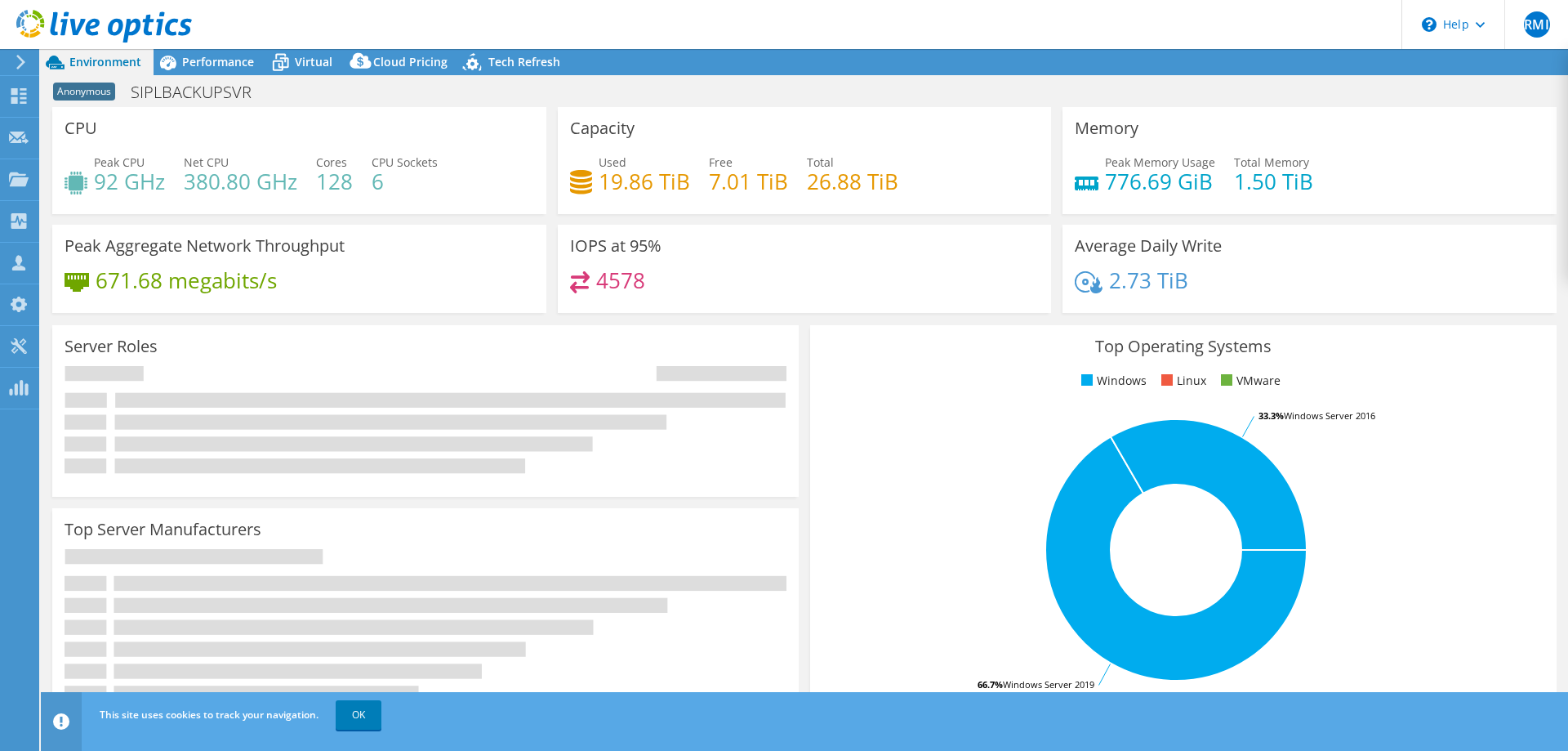
select select "USD"
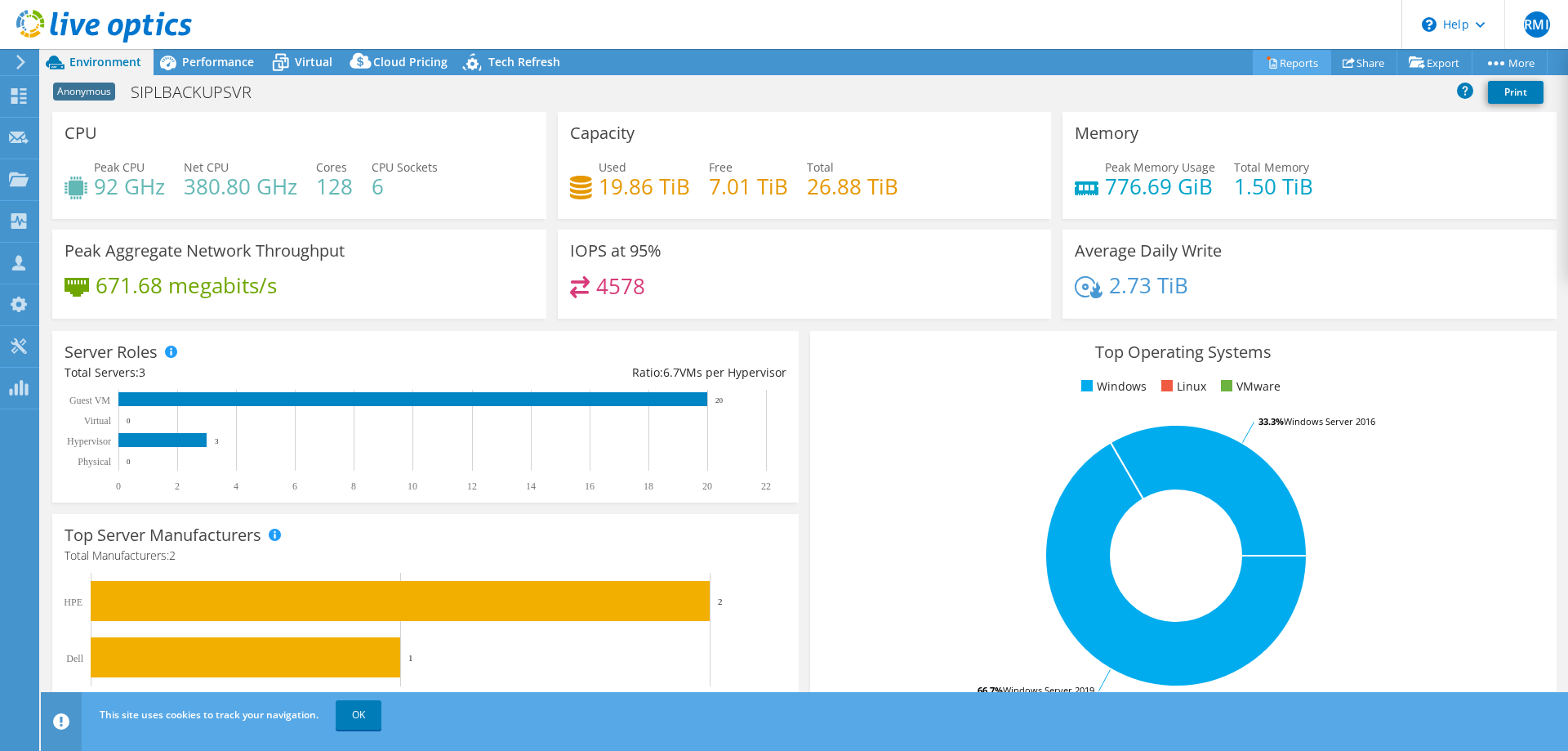
click at [1274, 67] on link "Reports" at bounding box center [1291, 62] width 78 height 25
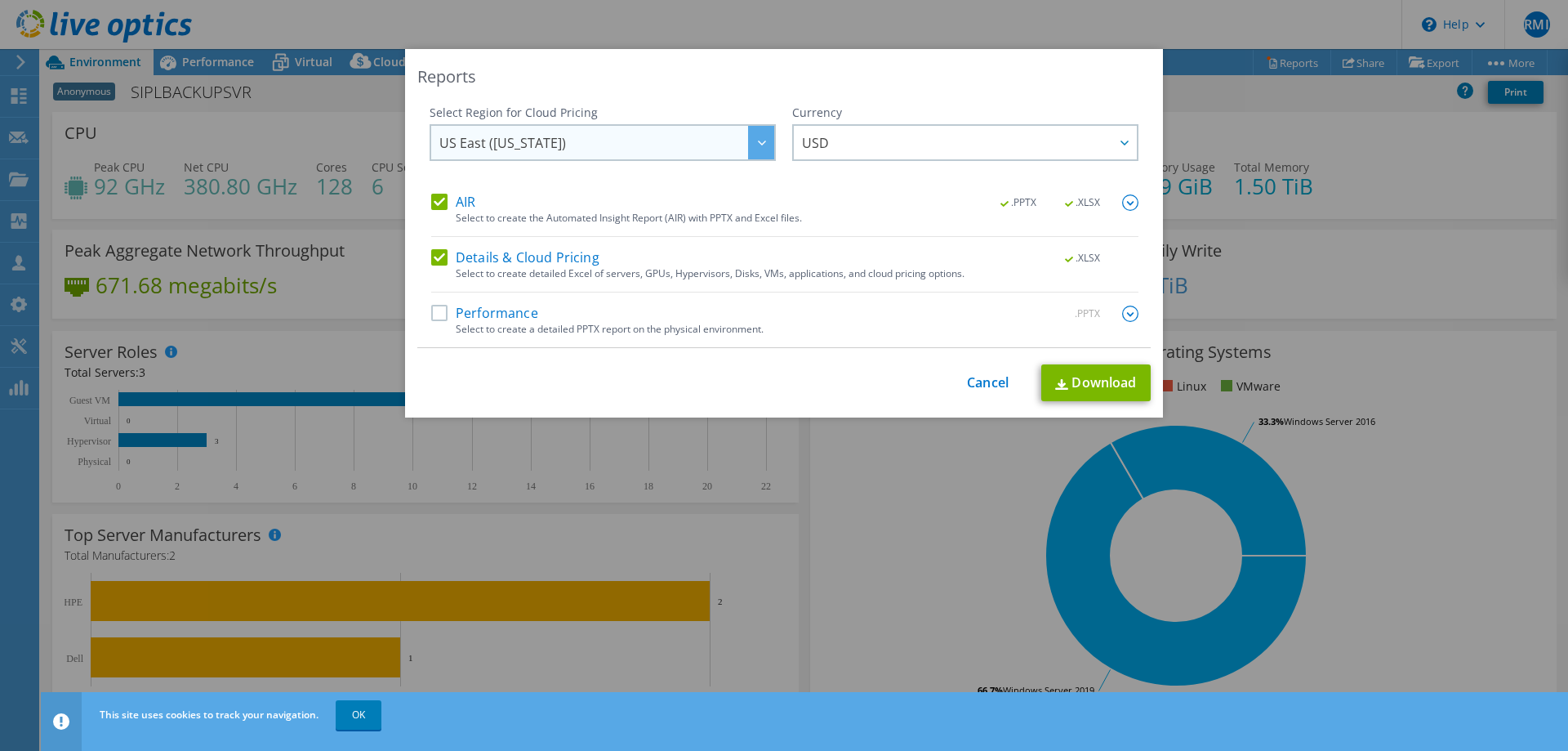
click at [661, 149] on span "US East (Virginia)" at bounding box center [607, 143] width 334 height 34
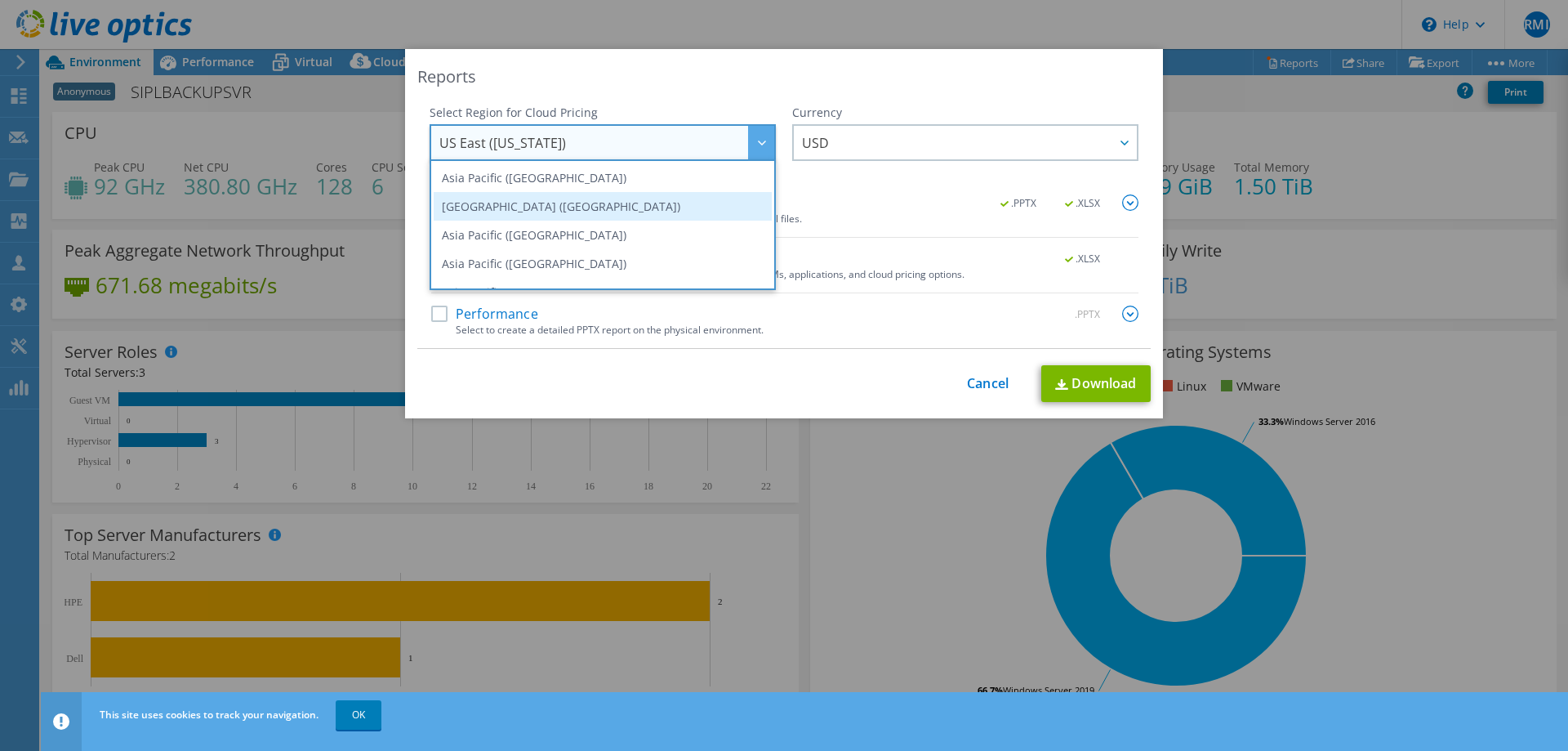
click at [589, 212] on li "Asia Pacific (Mumbai)" at bounding box center [603, 206] width 338 height 28
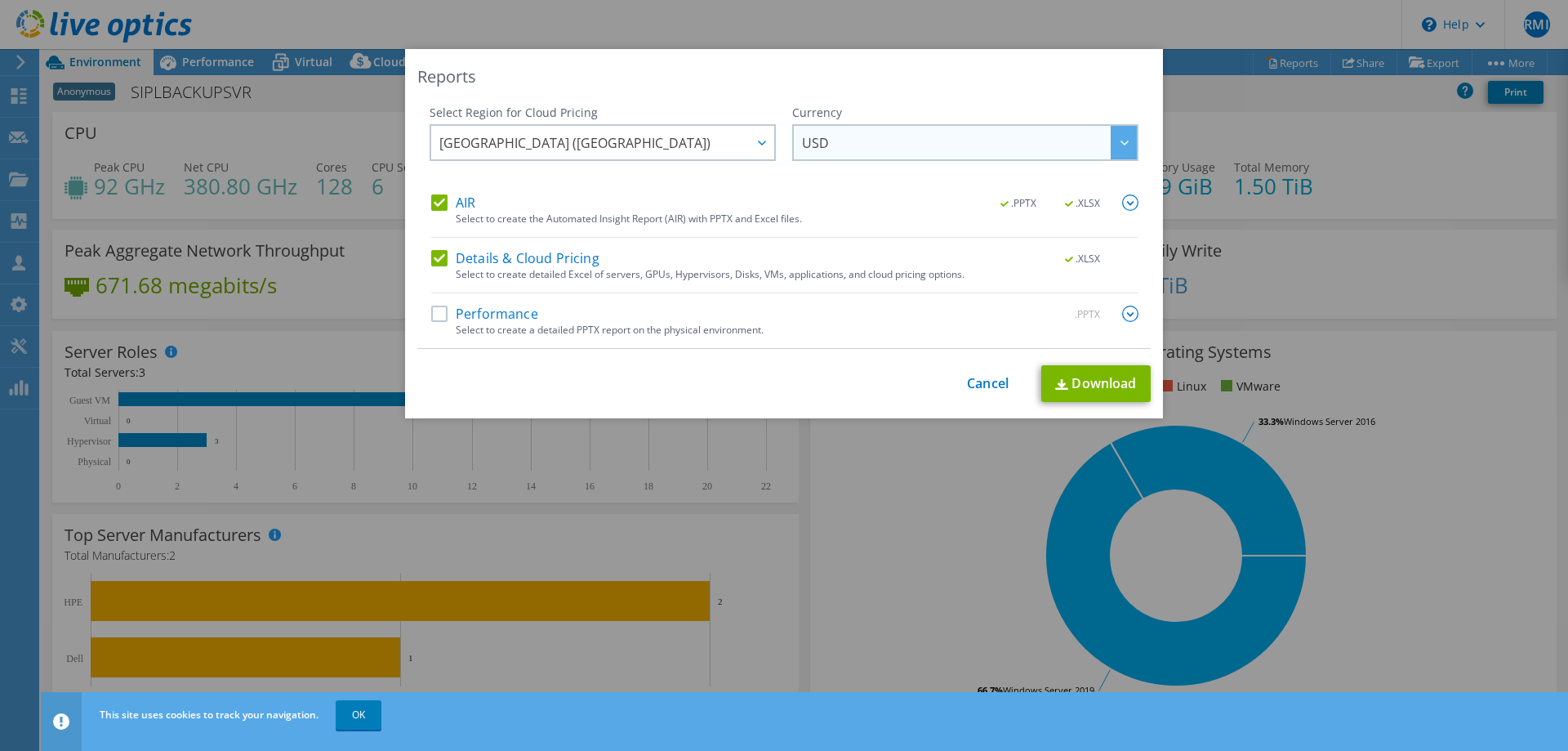
click at [862, 147] on span "USD" at bounding box center [970, 143] width 334 height 34
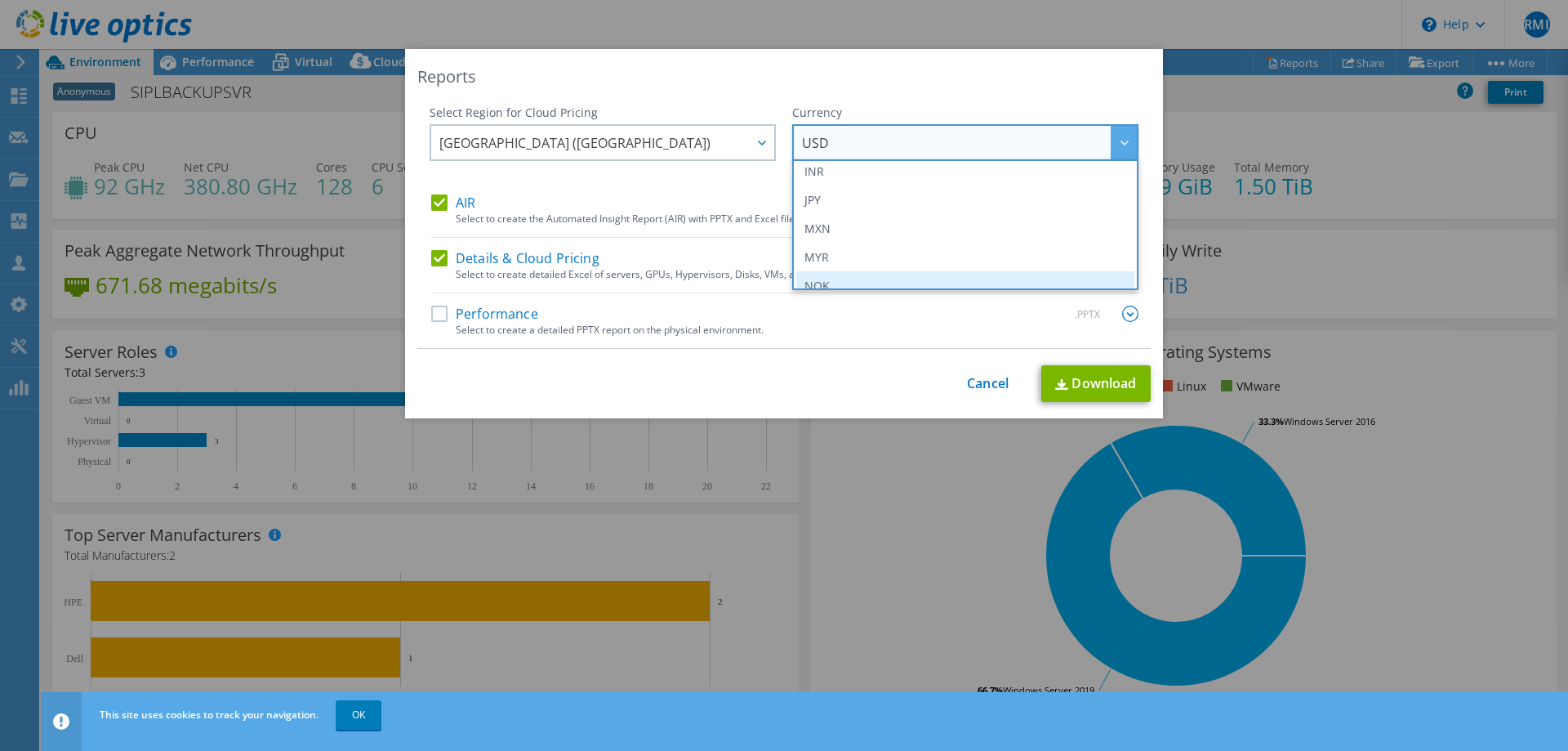
scroll to position [327, 0]
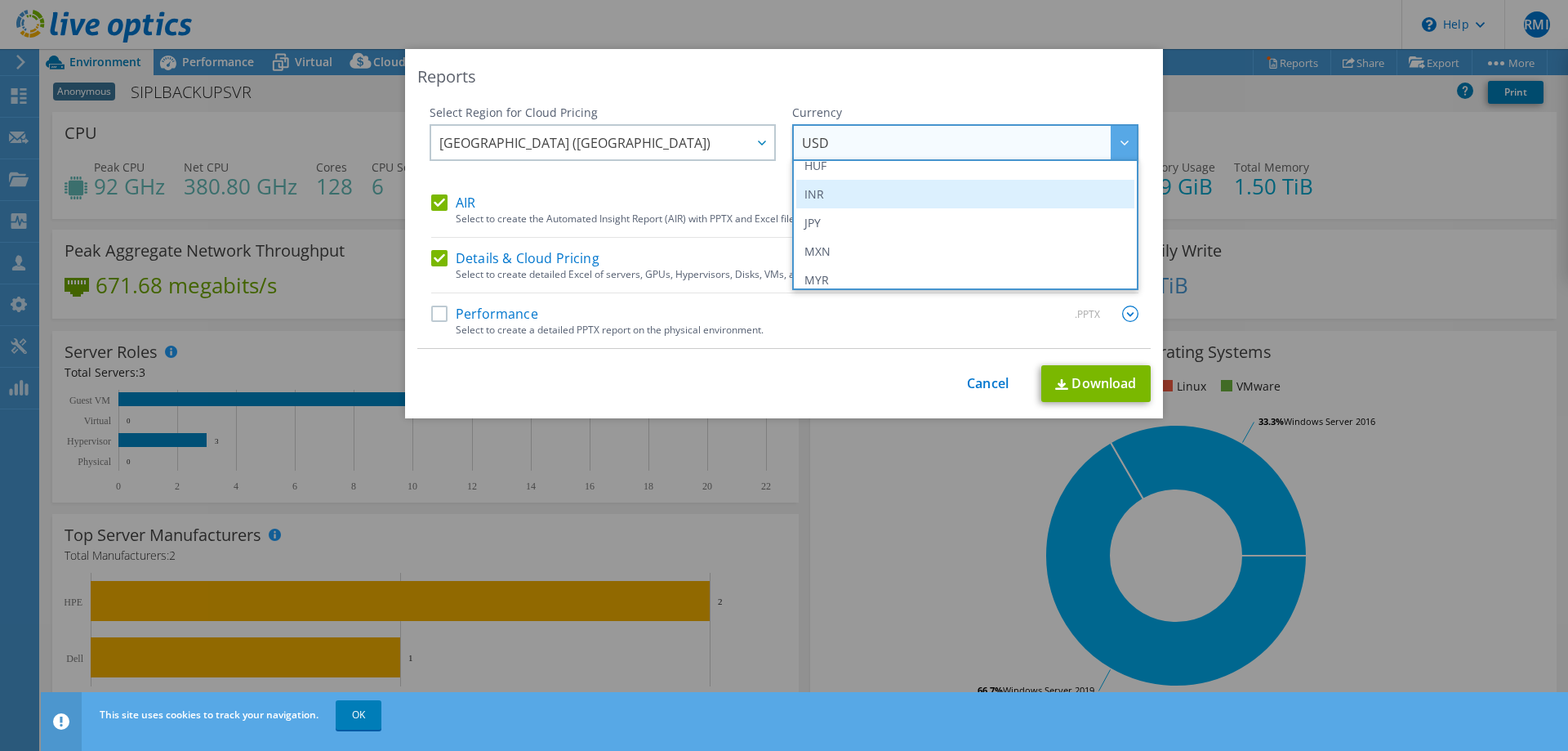
click at [817, 201] on li "INR" at bounding box center [965, 194] width 338 height 28
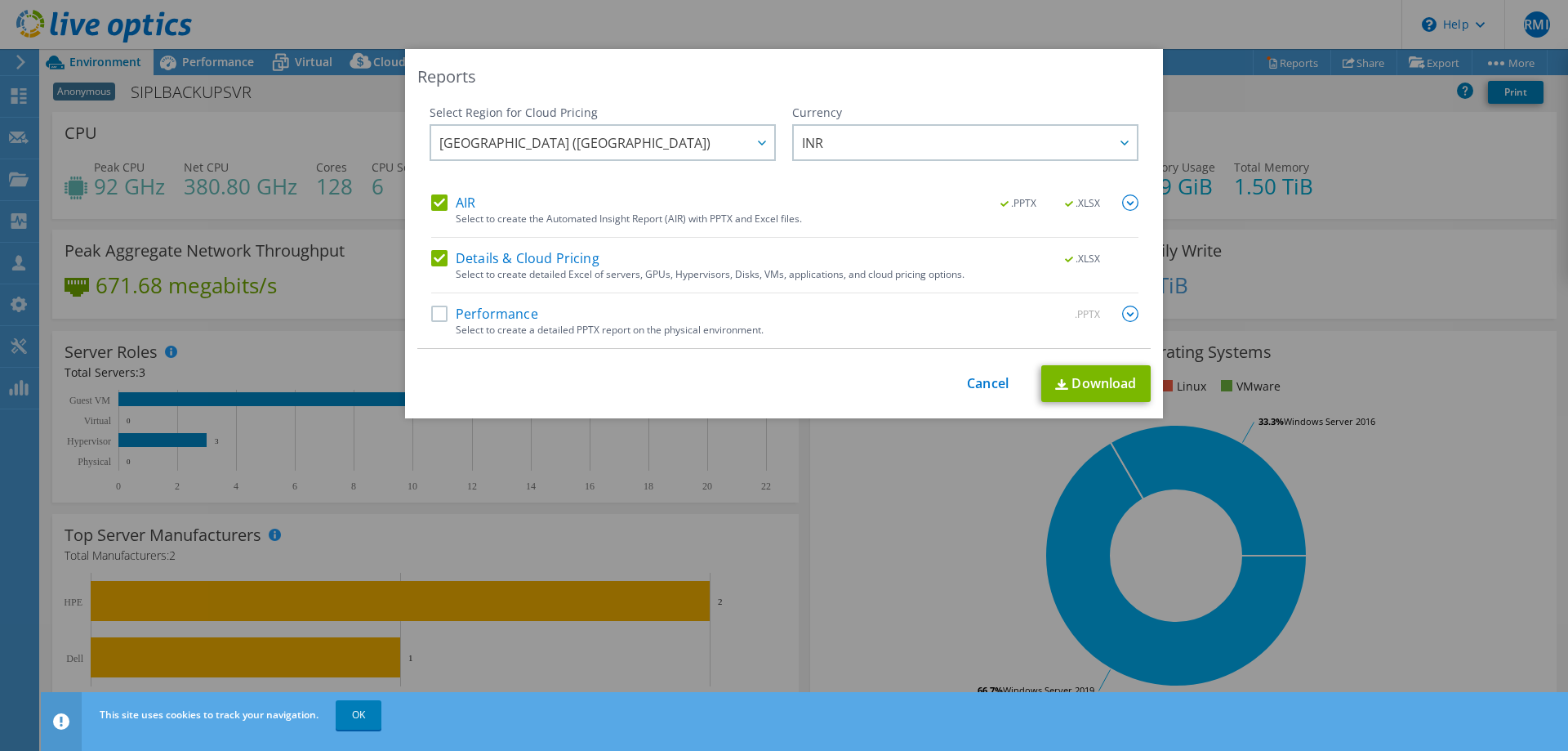
click at [431, 256] on label "Details & Cloud Pricing" at bounding box center [515, 258] width 168 height 16
click at [0, 0] on input "Details & Cloud Pricing" at bounding box center [0, 0] width 0 height 0
click at [1077, 388] on link "Download" at bounding box center [1095, 383] width 109 height 37
click at [436, 258] on label "Details & Cloud Pricing" at bounding box center [515, 258] width 168 height 16
click at [0, 0] on input "Details & Cloud Pricing" at bounding box center [0, 0] width 0 height 0
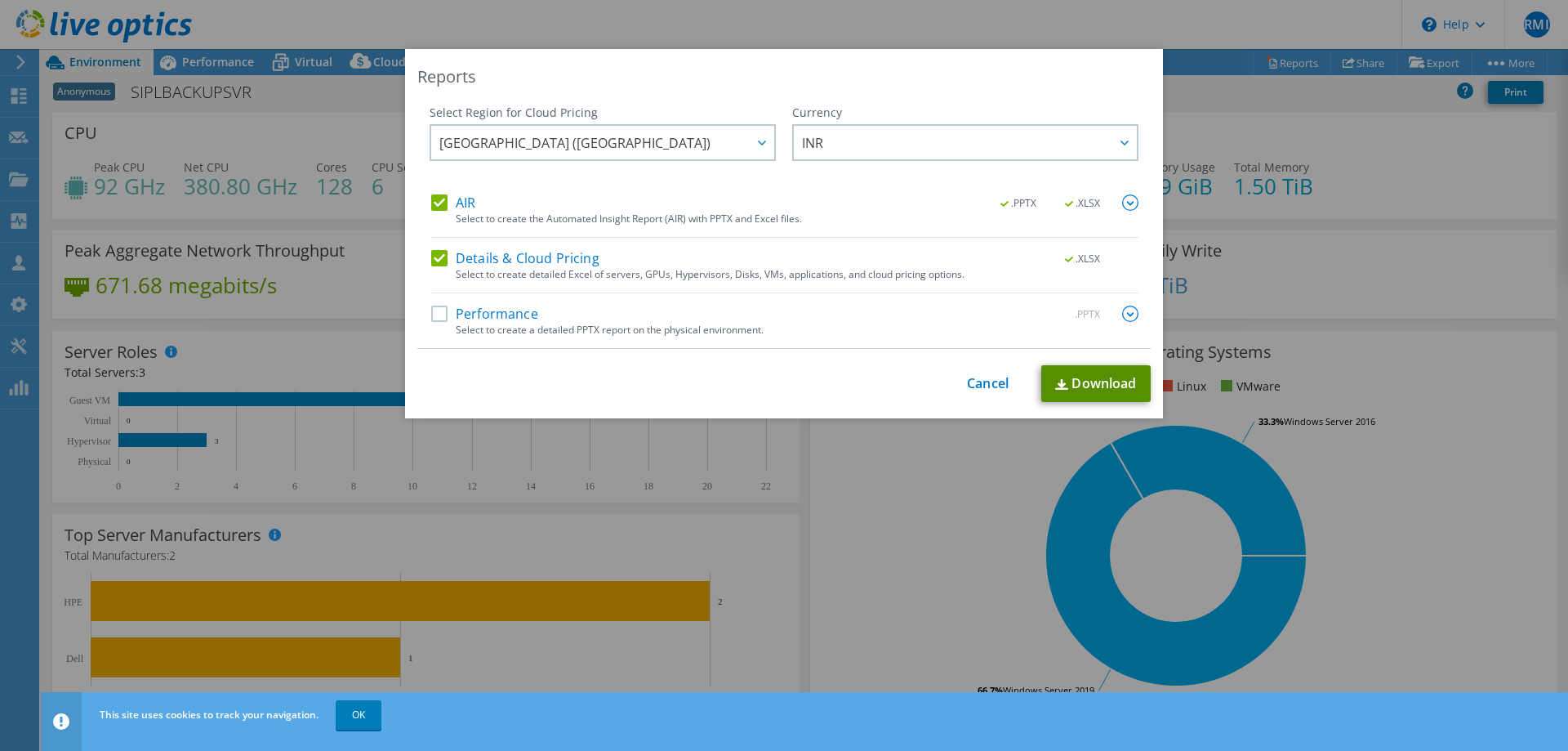
click at [1071, 383] on link "Download" at bounding box center [1095, 383] width 109 height 37
click at [955, 384] on div "This process may take a while, please wait... Cancel Download" at bounding box center [784, 383] width 734 height 37
click at [997, 384] on link "Cancel" at bounding box center [987, 383] width 41 height 16
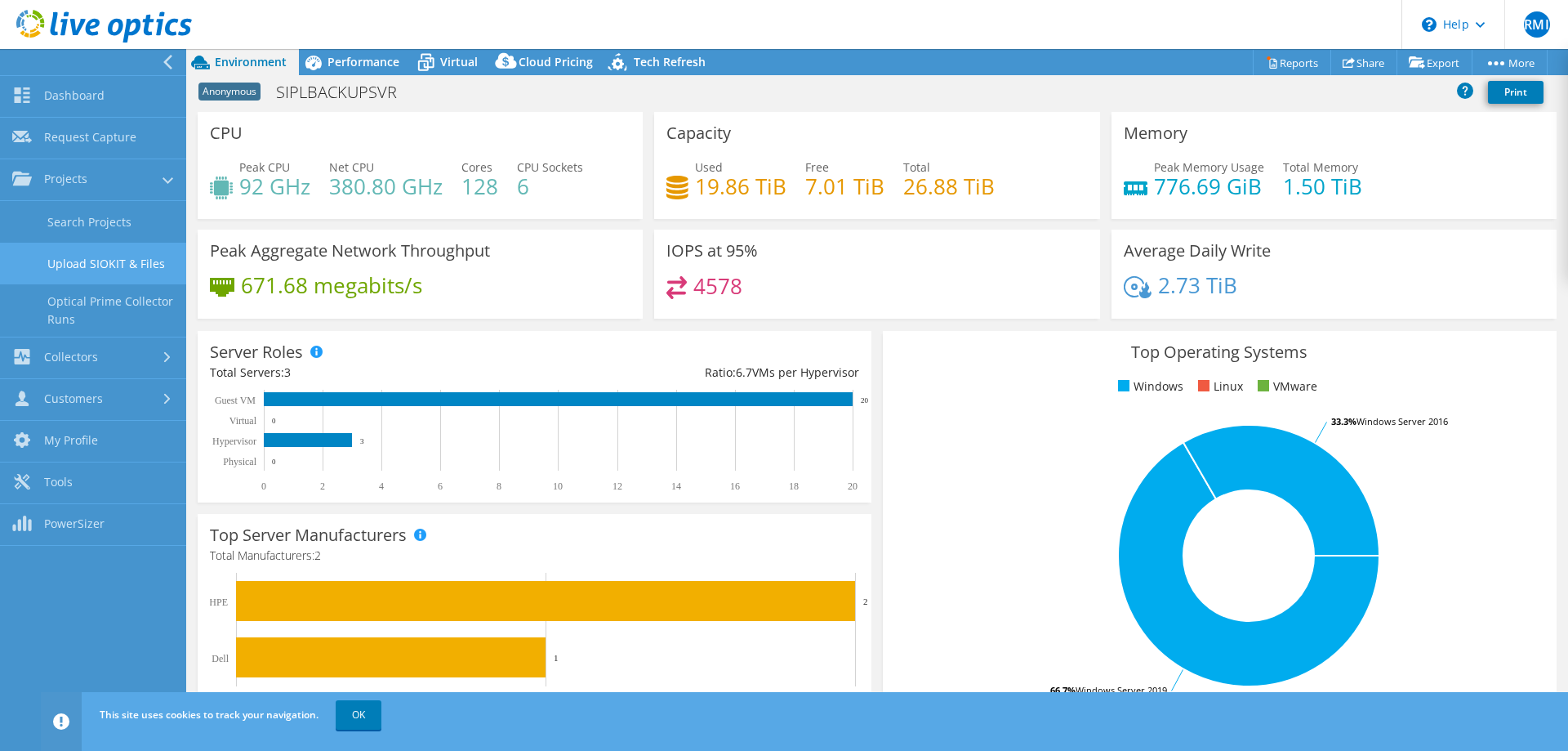
click at [75, 267] on link "Upload SIOKIT & Files" at bounding box center [93, 263] width 186 height 41
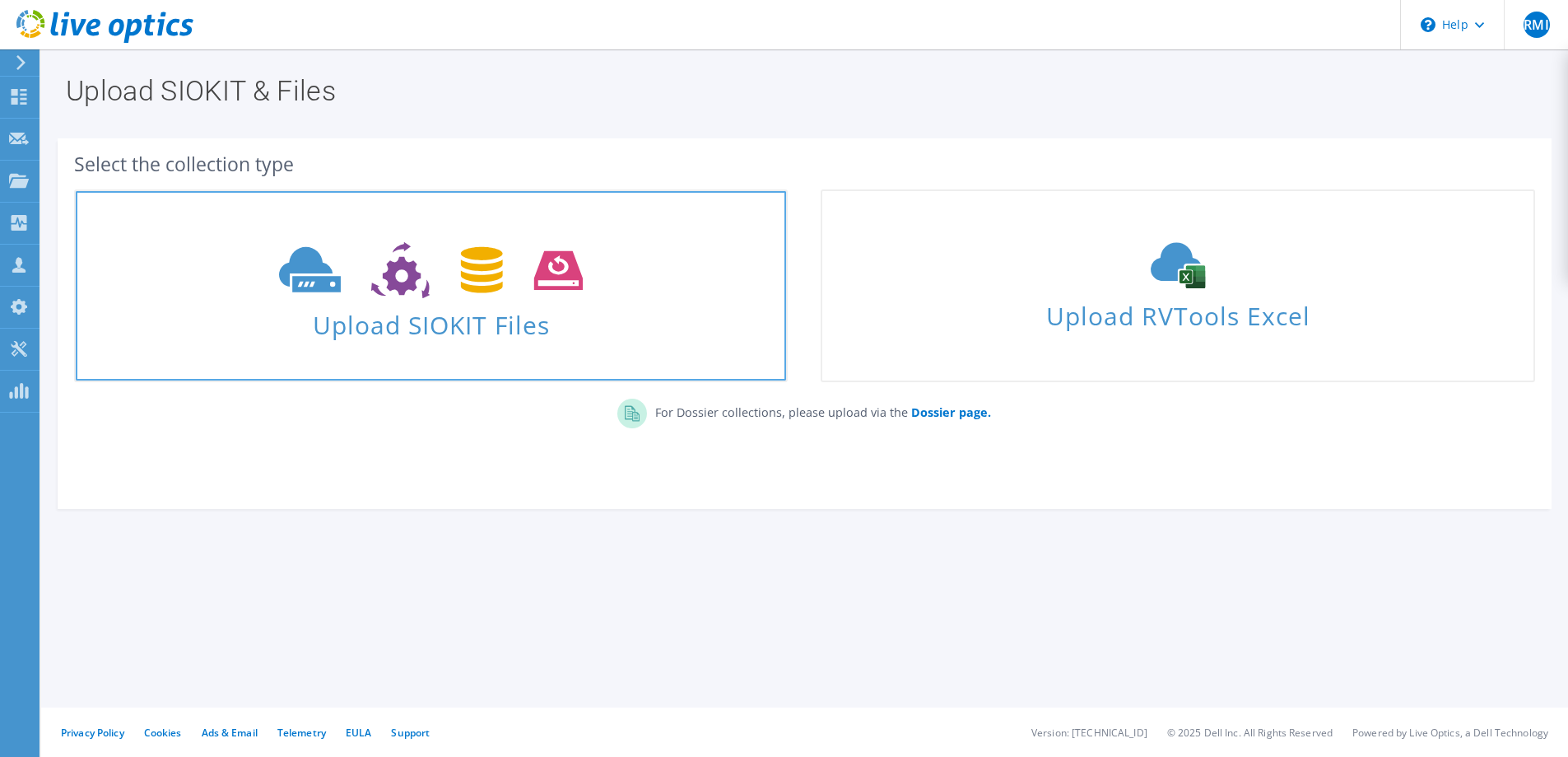
click at [425, 333] on span "Upload SIOKIT Files" at bounding box center [431, 319] width 710 height 35
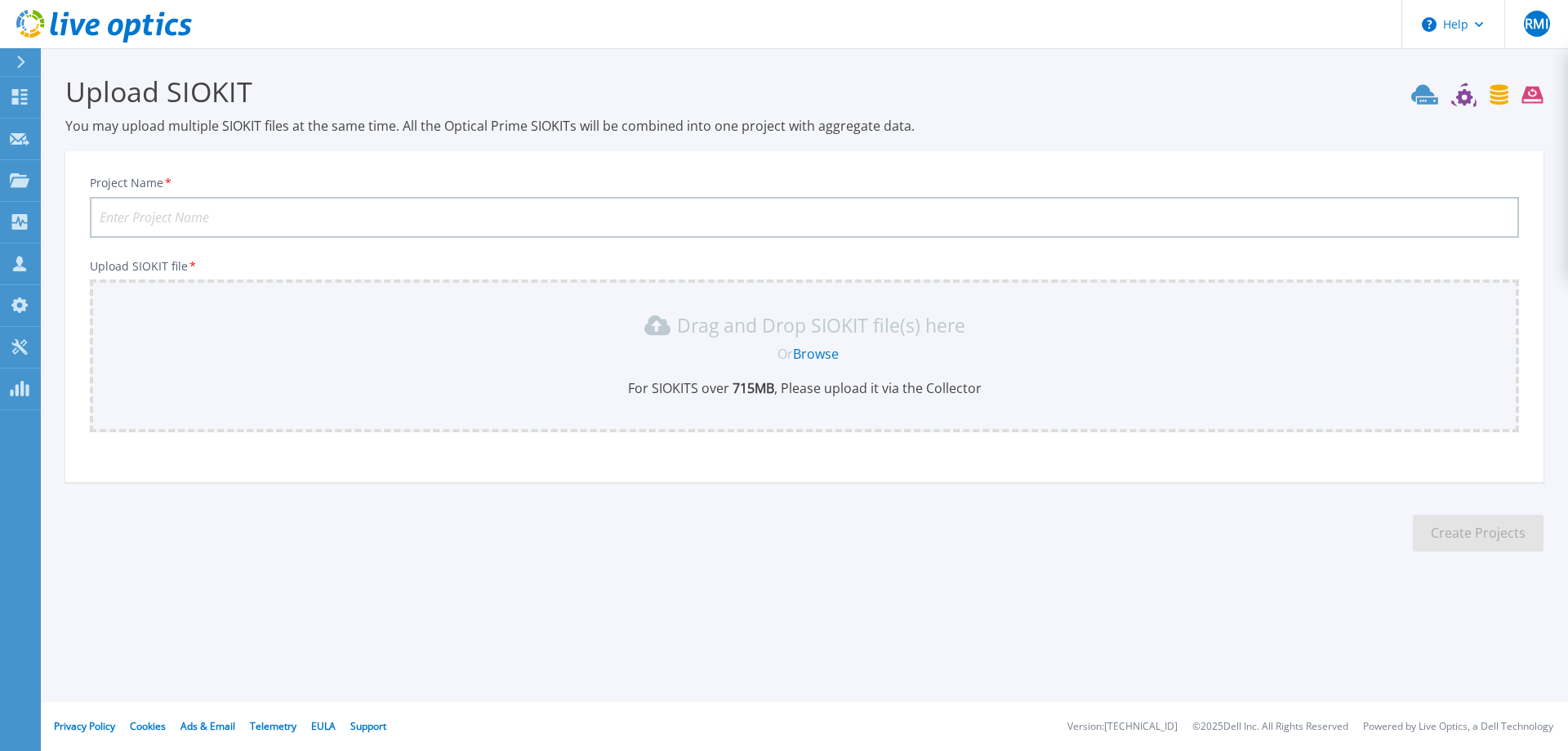
click at [575, 227] on input "Project Name *" at bounding box center [804, 216] width 1429 height 40
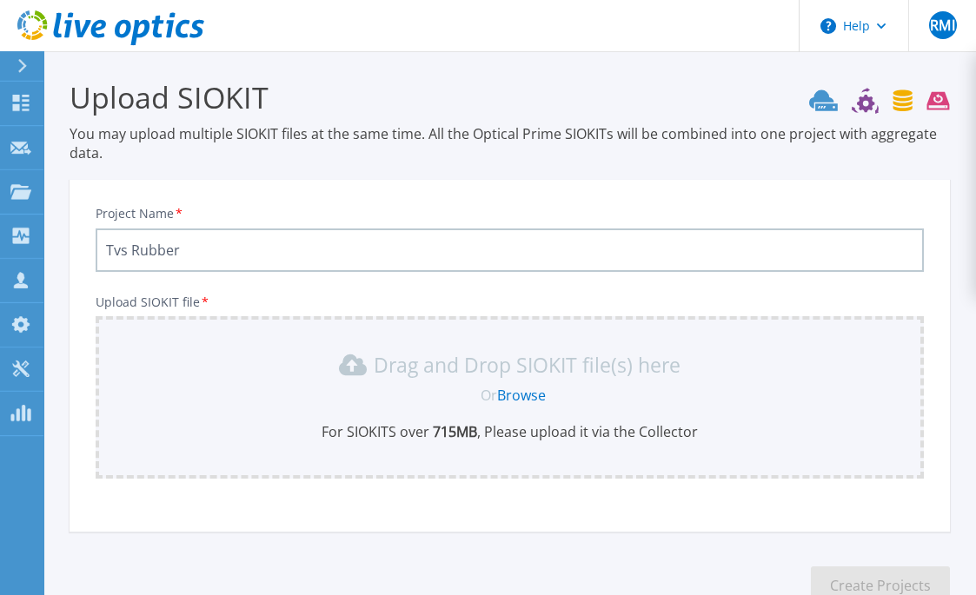
type input "Tvs Rubber"
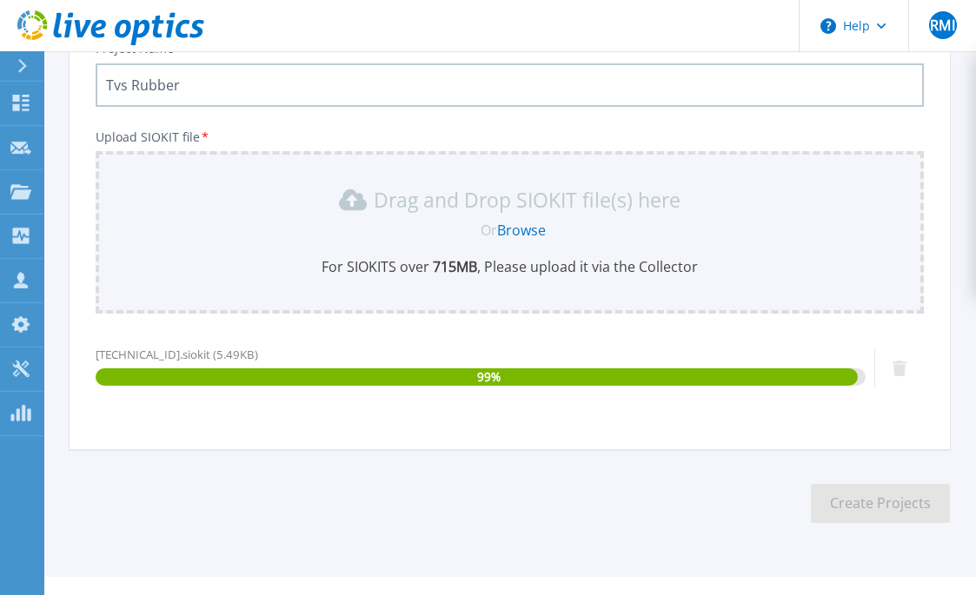
scroll to position [199, 0]
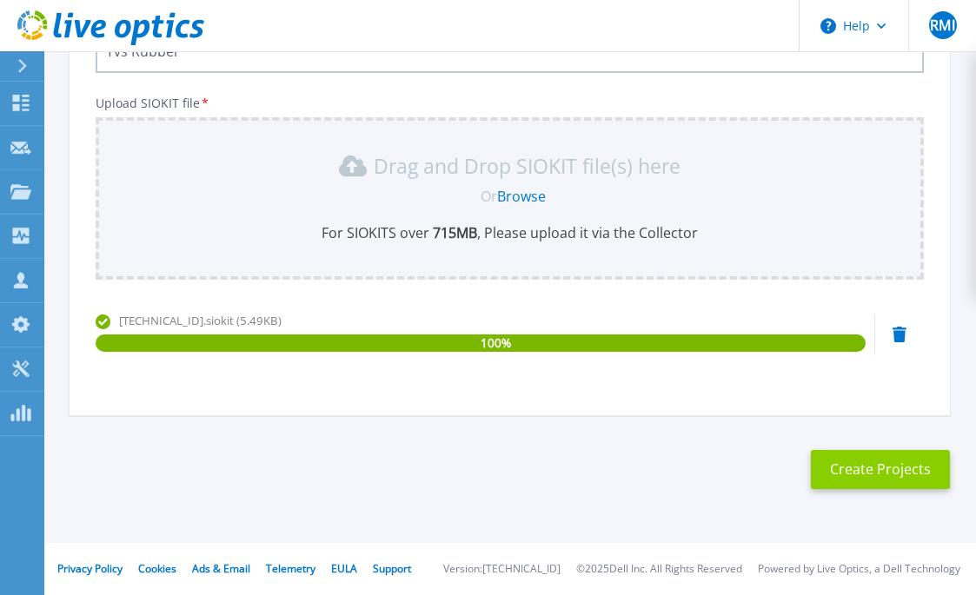
click at [893, 480] on button "Create Projects" at bounding box center [880, 469] width 139 height 39
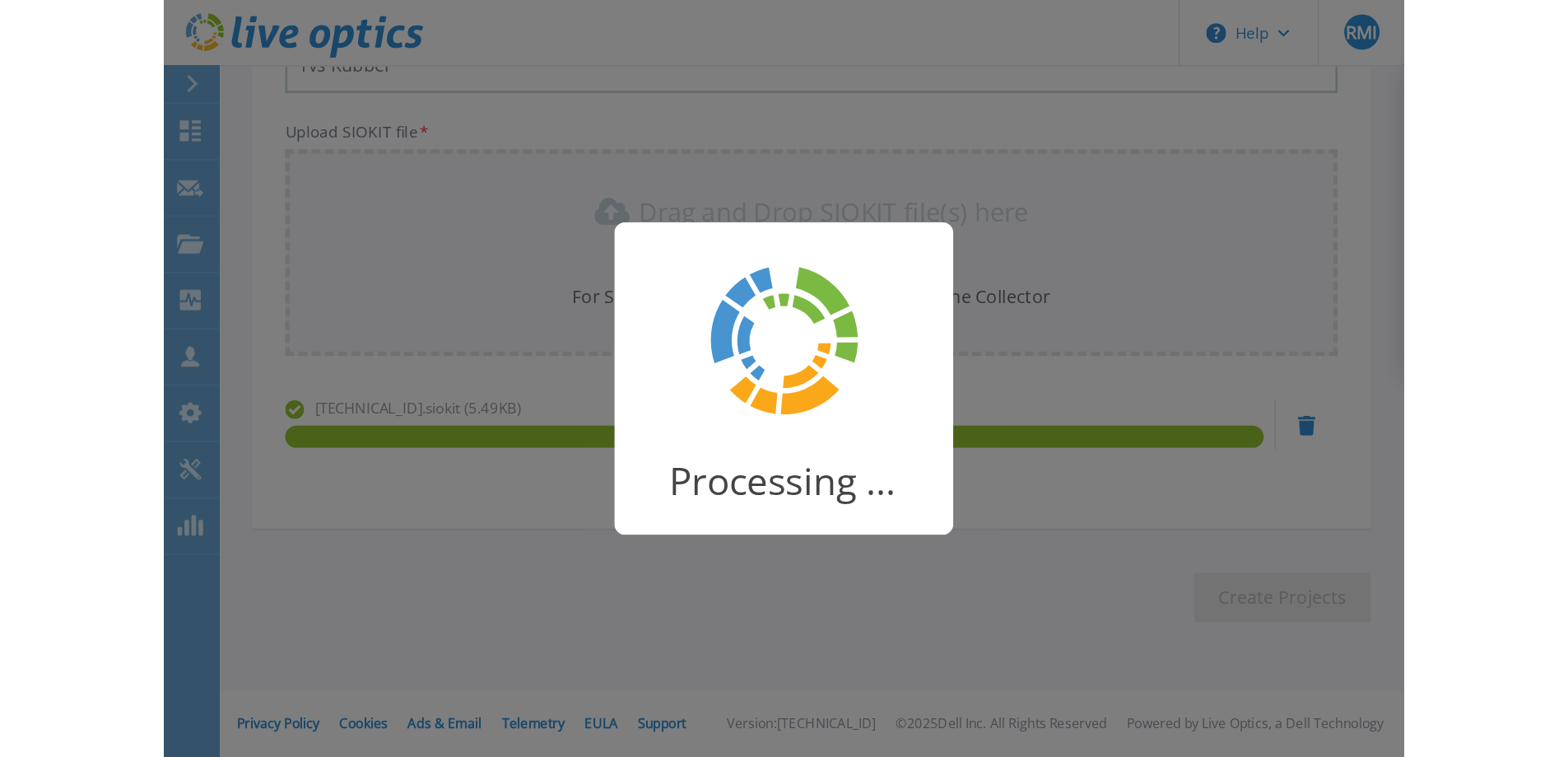
scroll to position [0, 0]
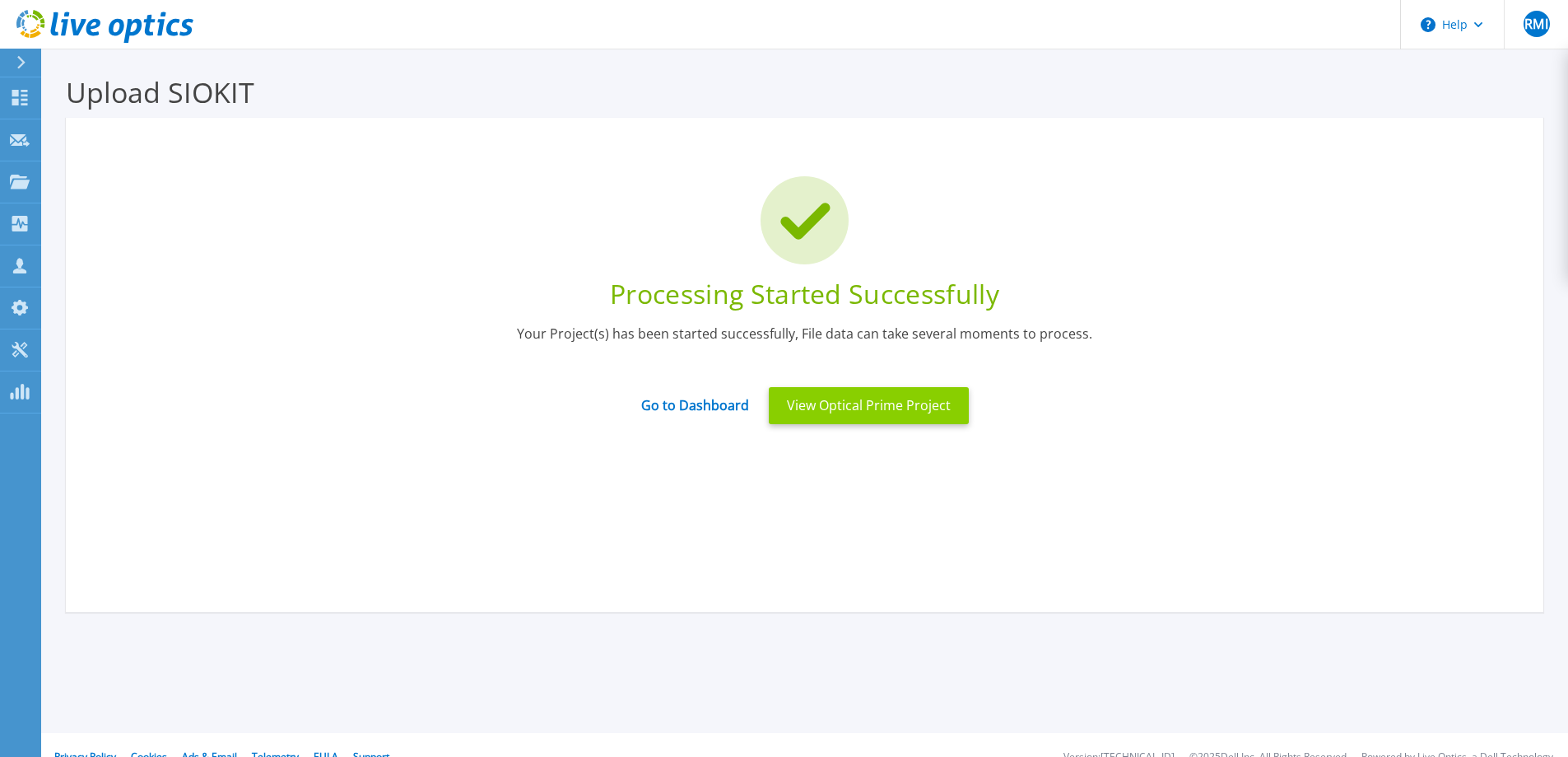
click at [873, 395] on button "View Optical Prime Project" at bounding box center [868, 406] width 200 height 37
